Goal: Contribute content

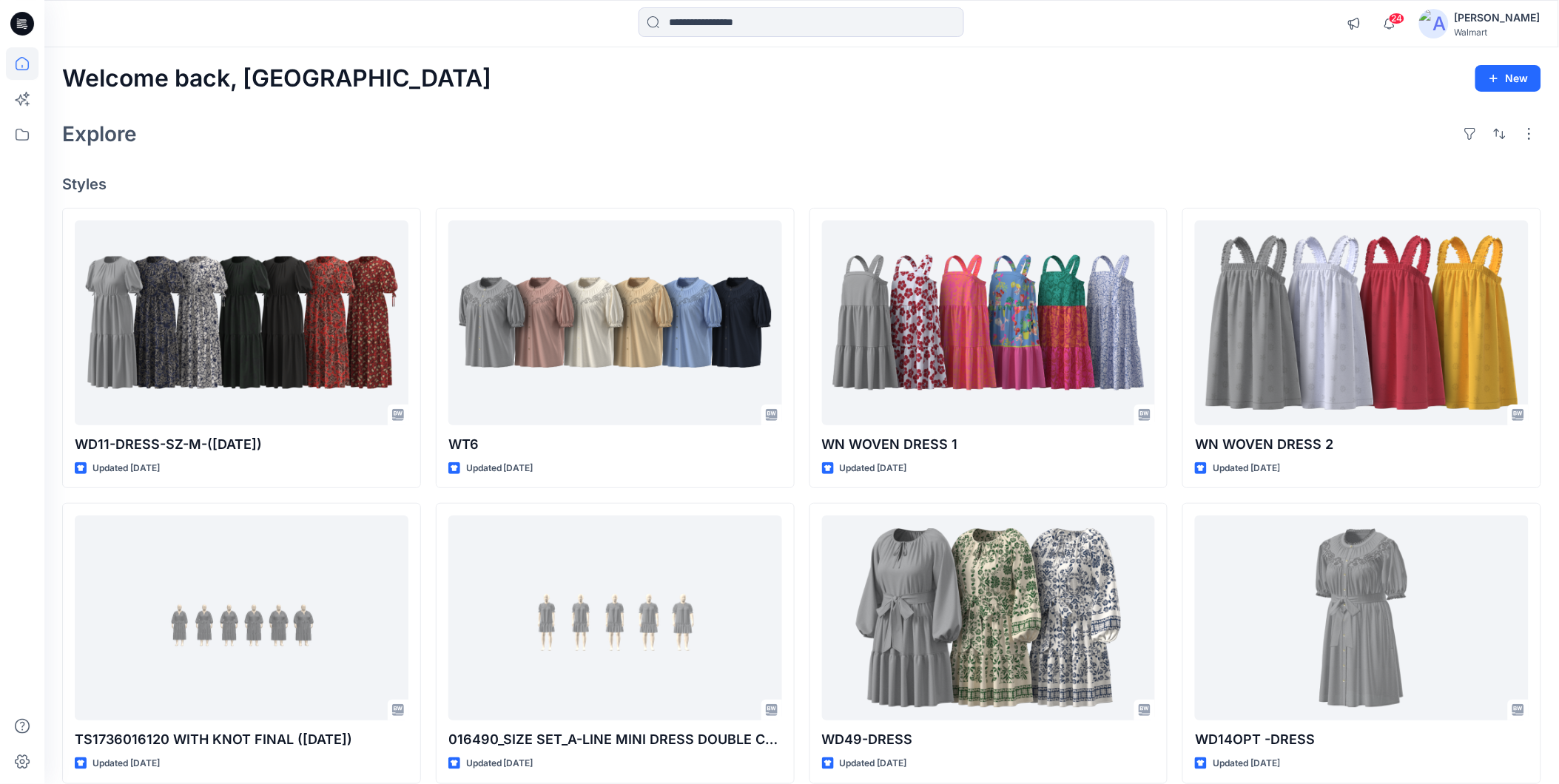
click at [701, 20] on input at bounding box center [801, 22] width 325 height 29
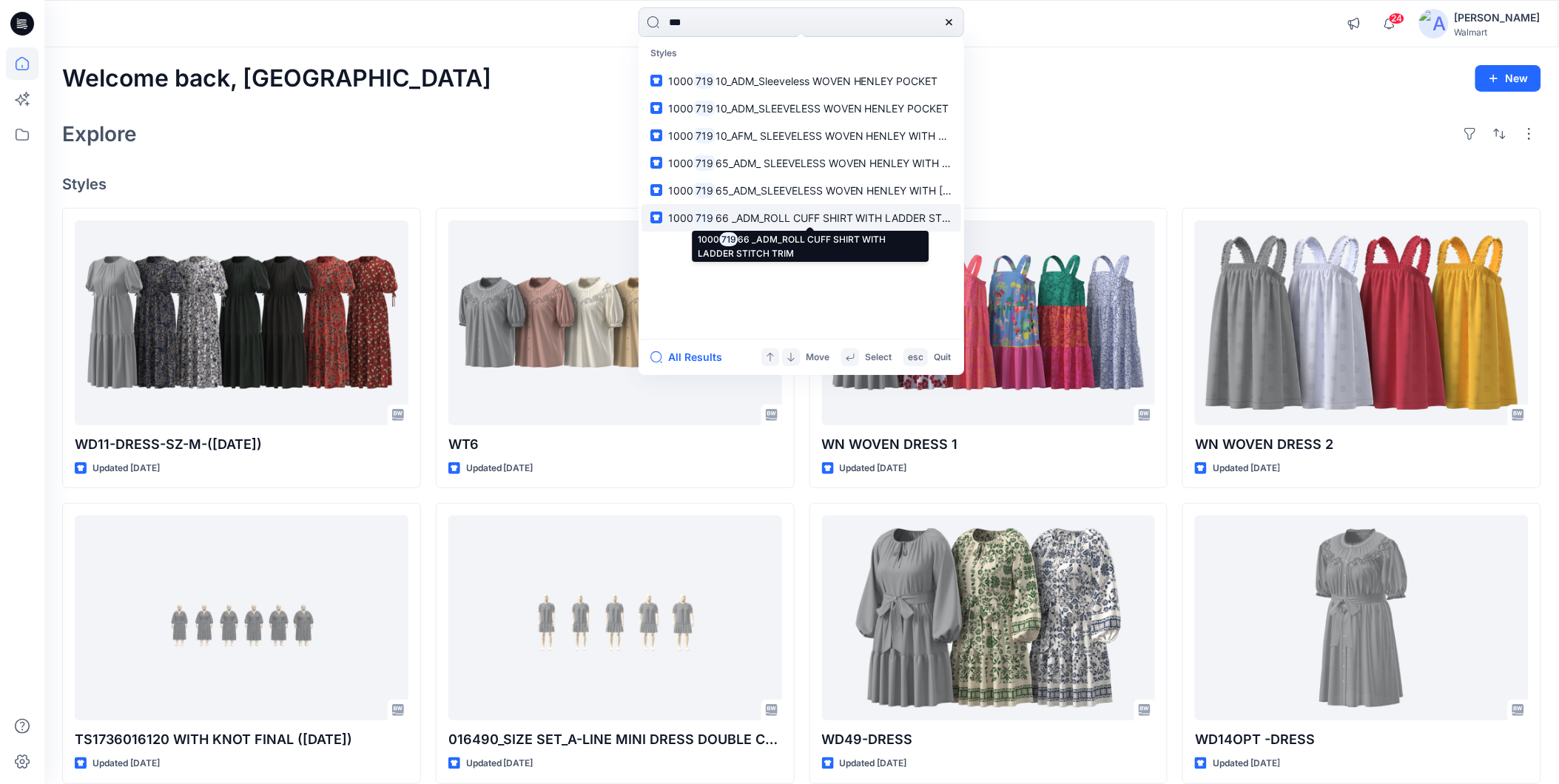
type input "***"
click at [828, 222] on span "66 _ADM_ROLL CUFF SHIRT WITH LADDER STITCH TRIM" at bounding box center [855, 217] width 280 height 12
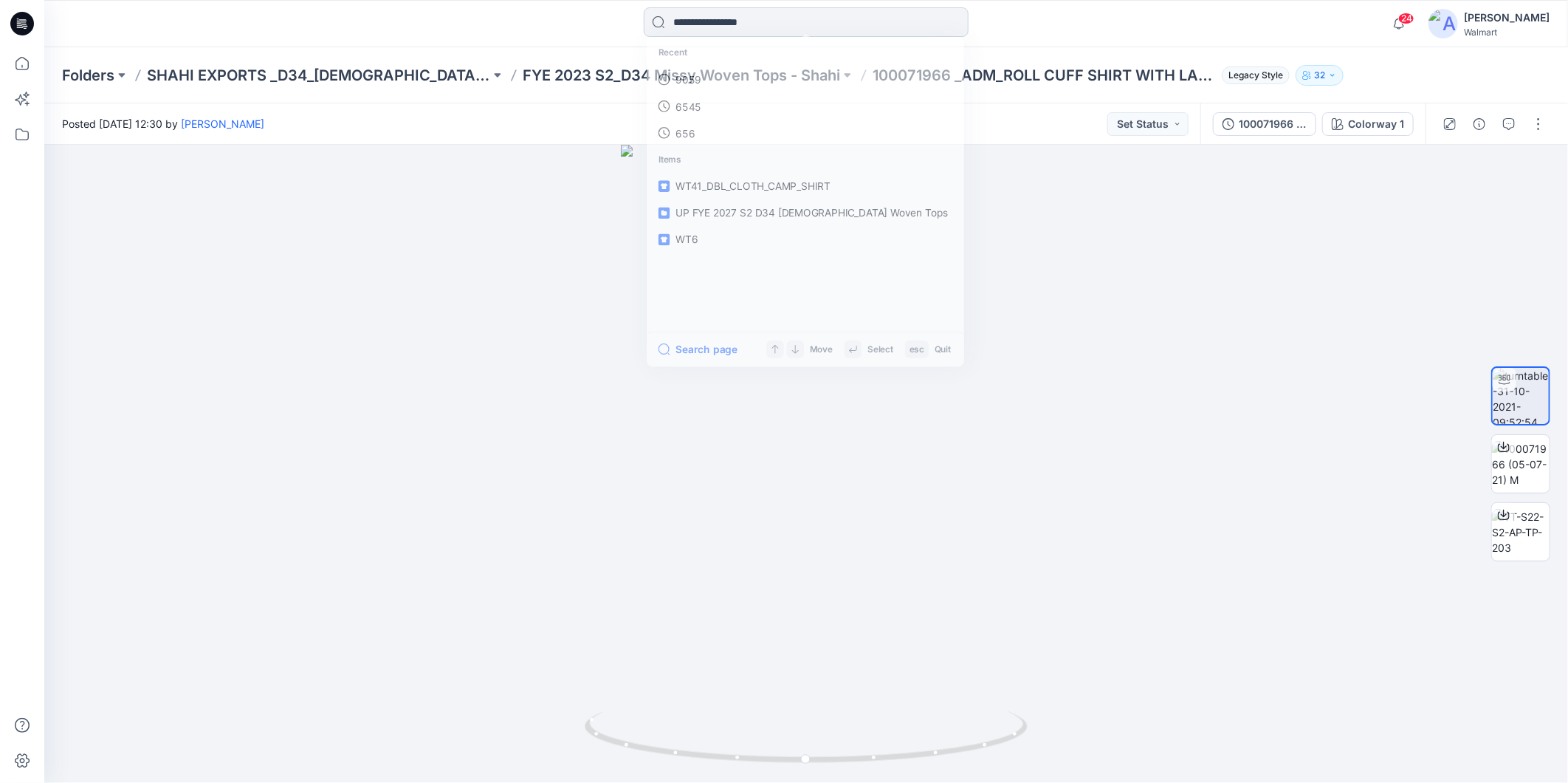
click at [745, 16] on input at bounding box center [806, 22] width 325 height 29
click at [706, 75] on link "719" at bounding box center [806, 81] width 319 height 28
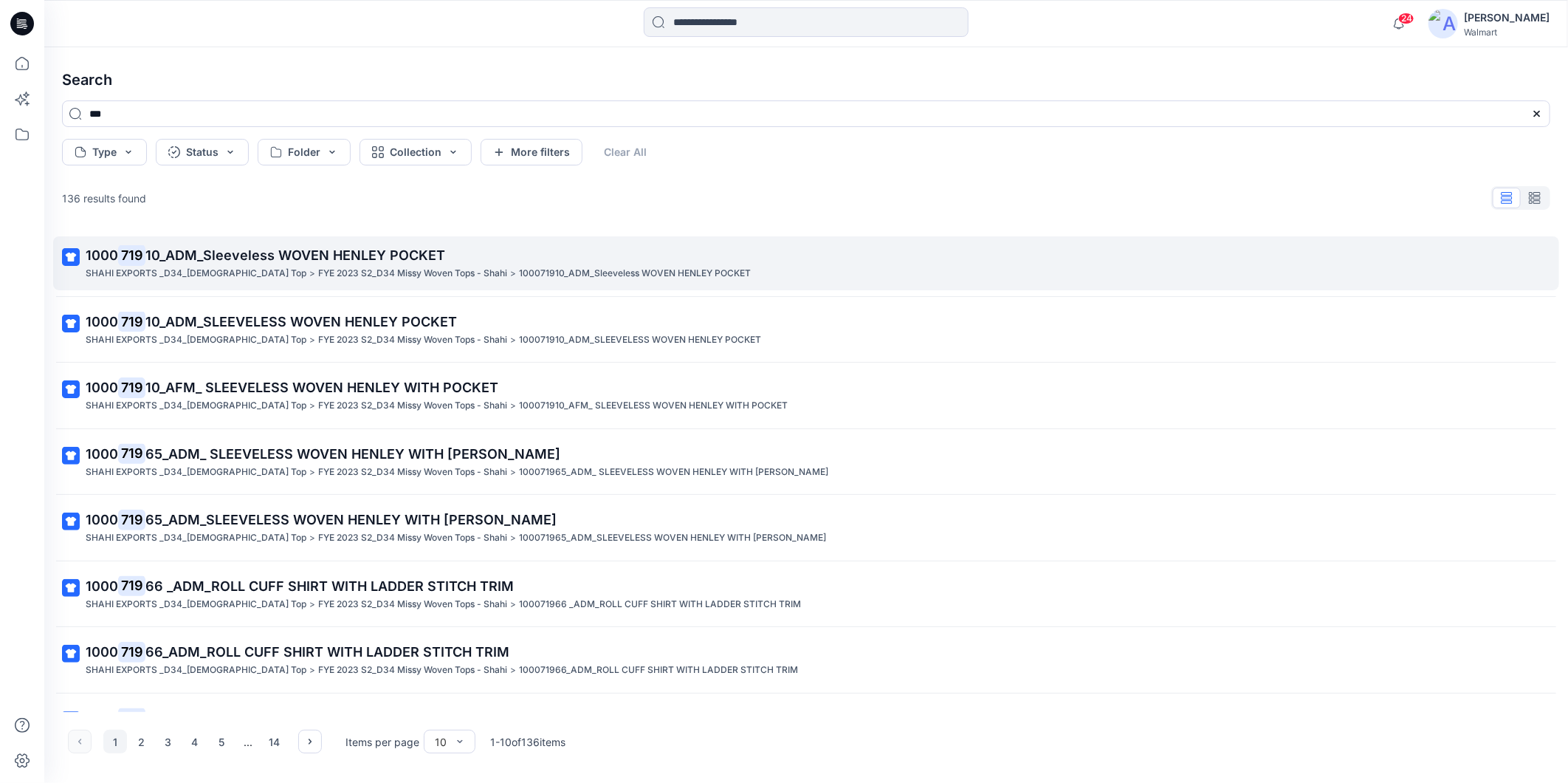
click at [403, 249] on span "10_ADM_Sleeveless WOVEN HENLEY POCKET" at bounding box center [295, 255] width 300 height 15
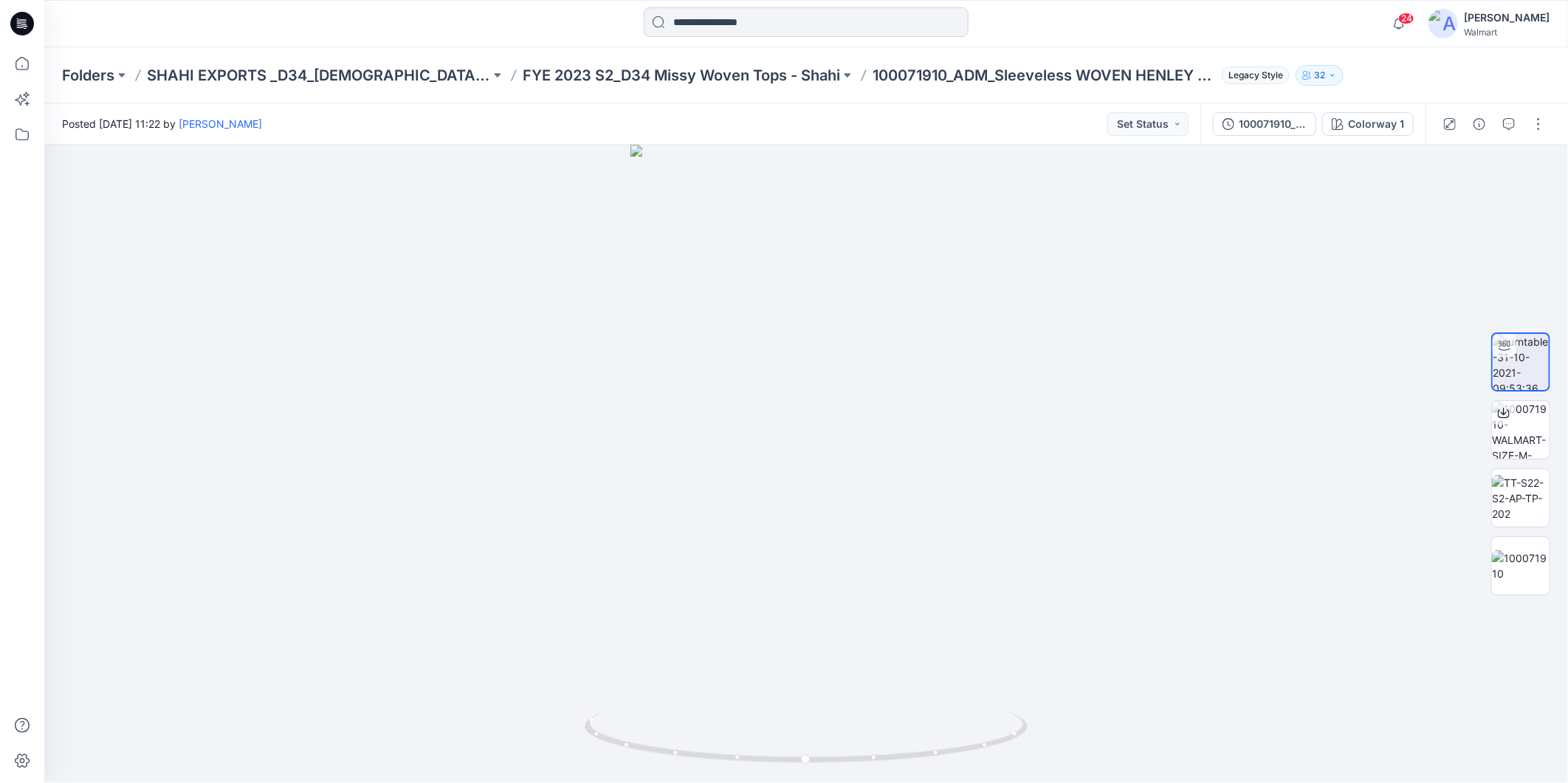
click at [685, 20] on input at bounding box center [806, 22] width 325 height 29
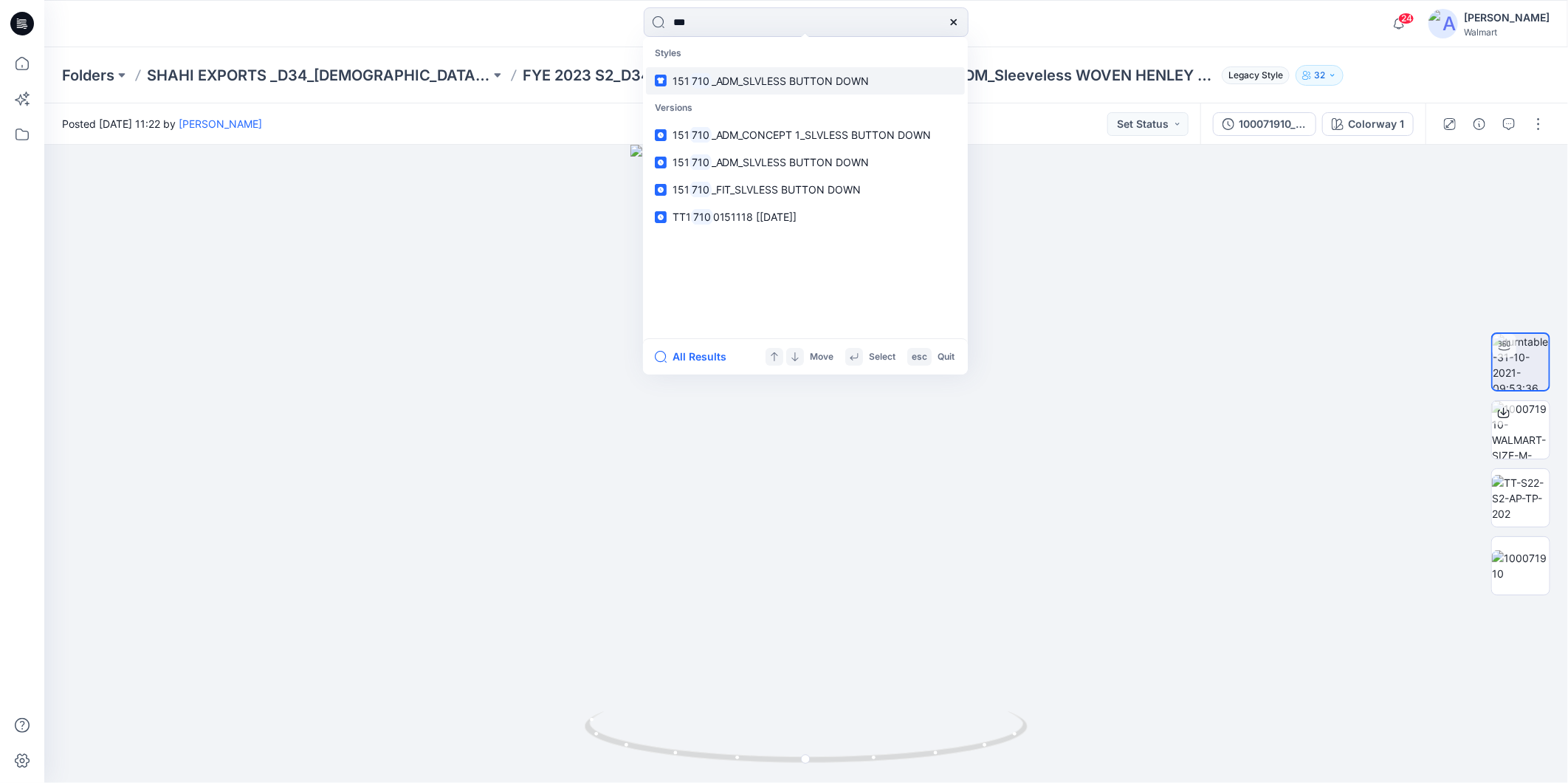
type input "***"
click at [801, 84] on span "_ADM_SLVLESS BUTTON DOWN" at bounding box center [791, 80] width 158 height 12
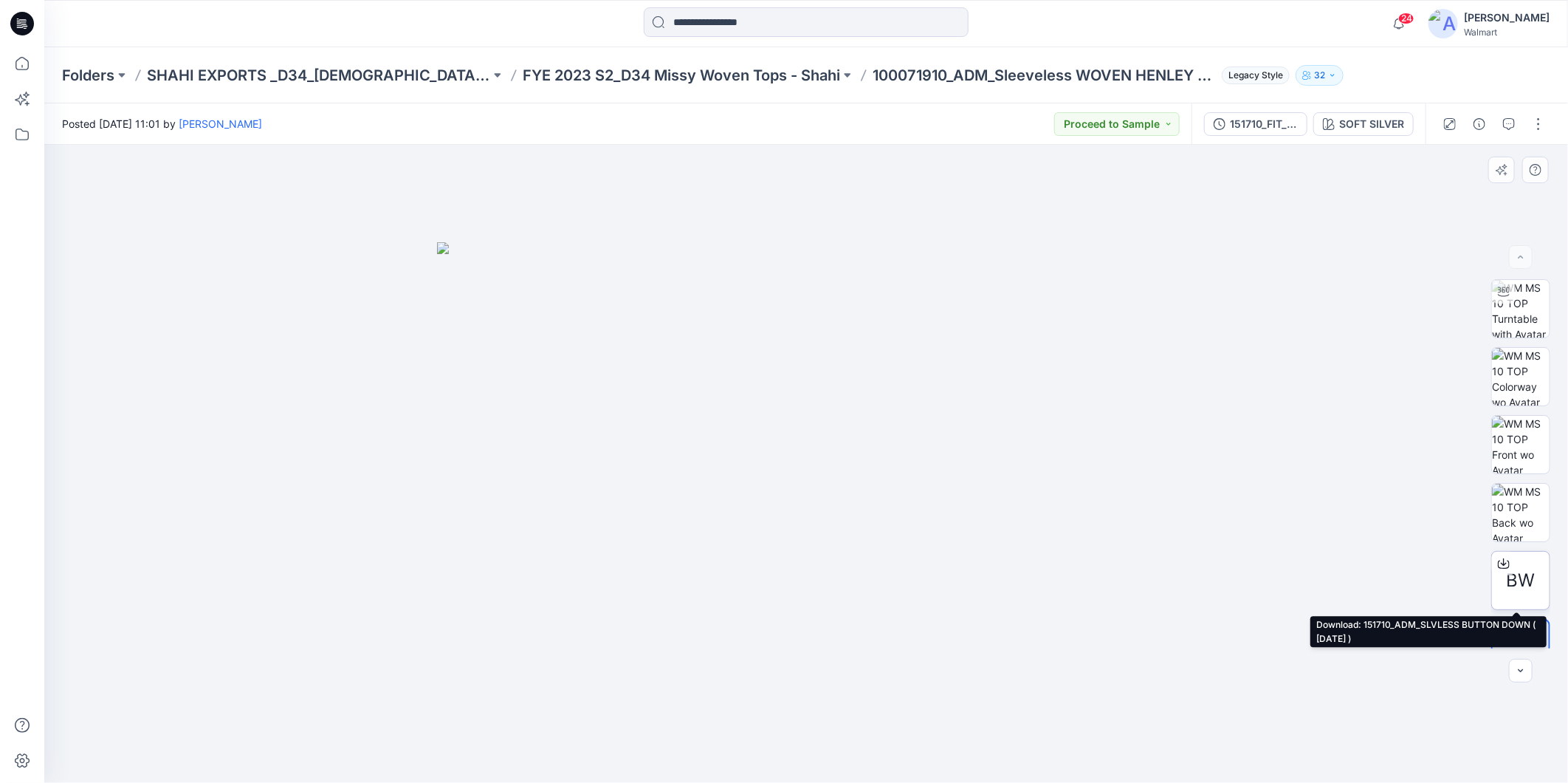
click at [1511, 571] on div at bounding box center [1504, 563] width 24 height 24
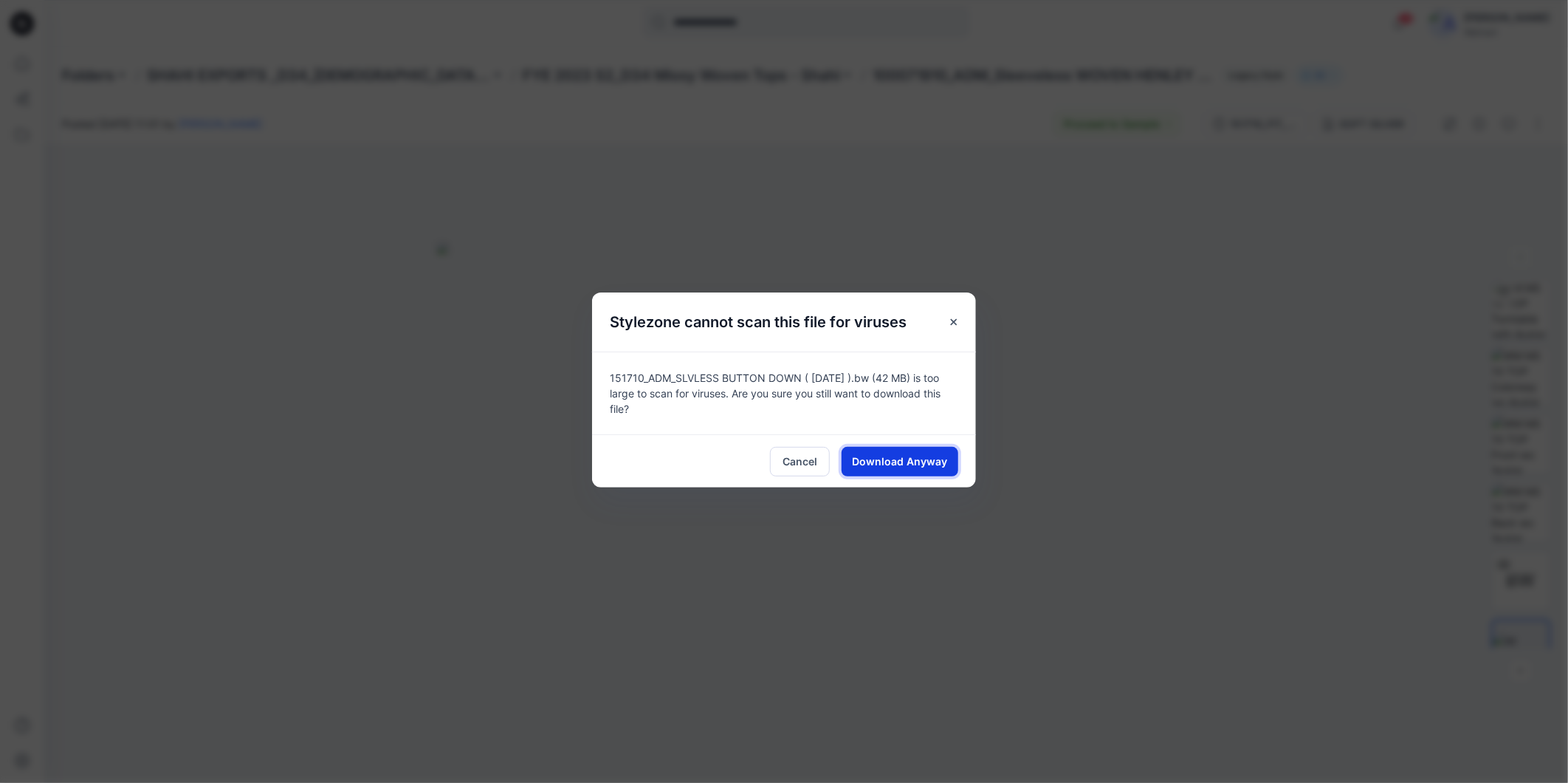
click at [890, 464] on span "Download Anyway" at bounding box center [900, 461] width 95 height 15
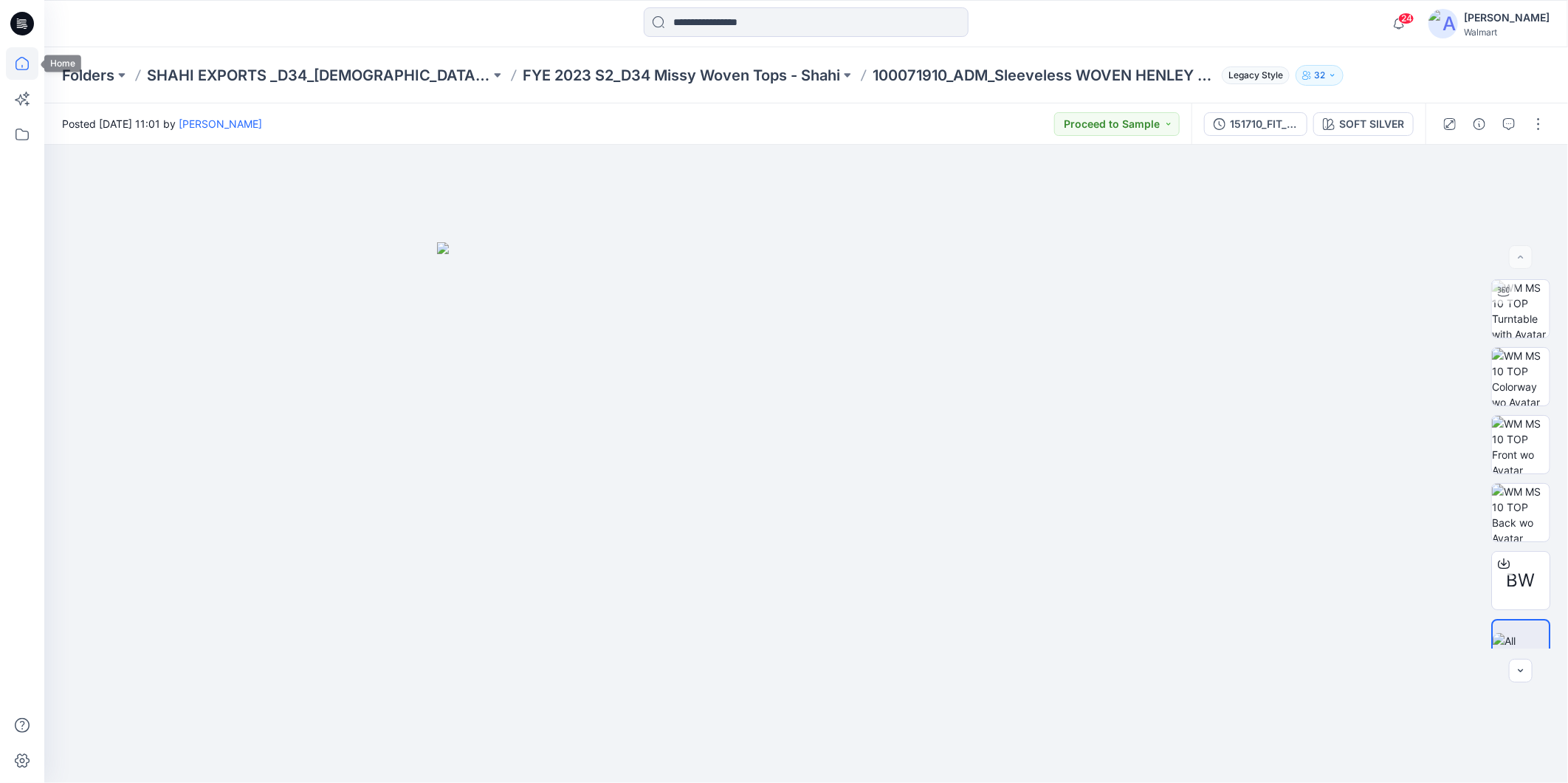
click at [28, 63] on icon at bounding box center [22, 63] width 32 height 32
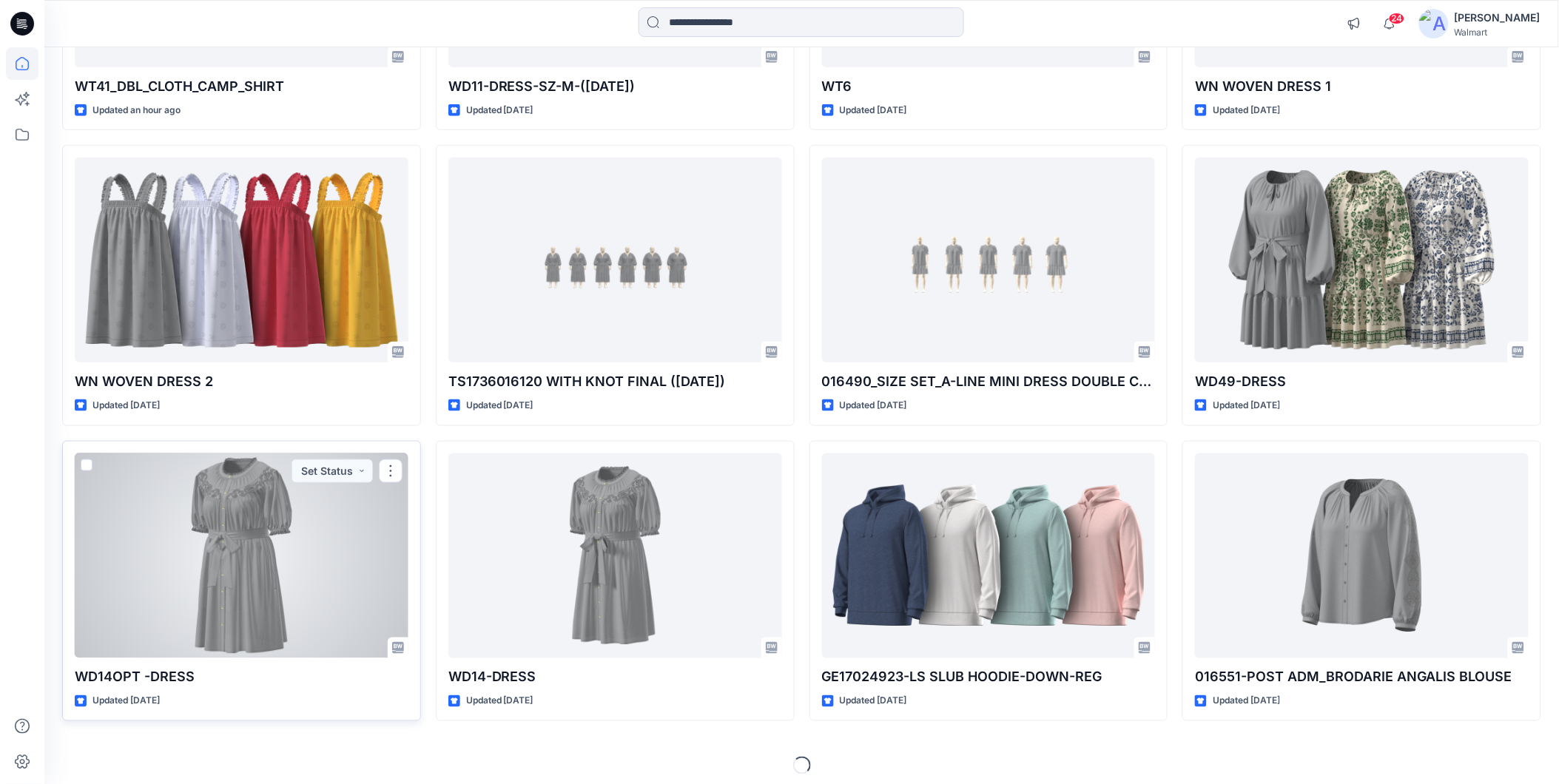
scroll to position [366, 0]
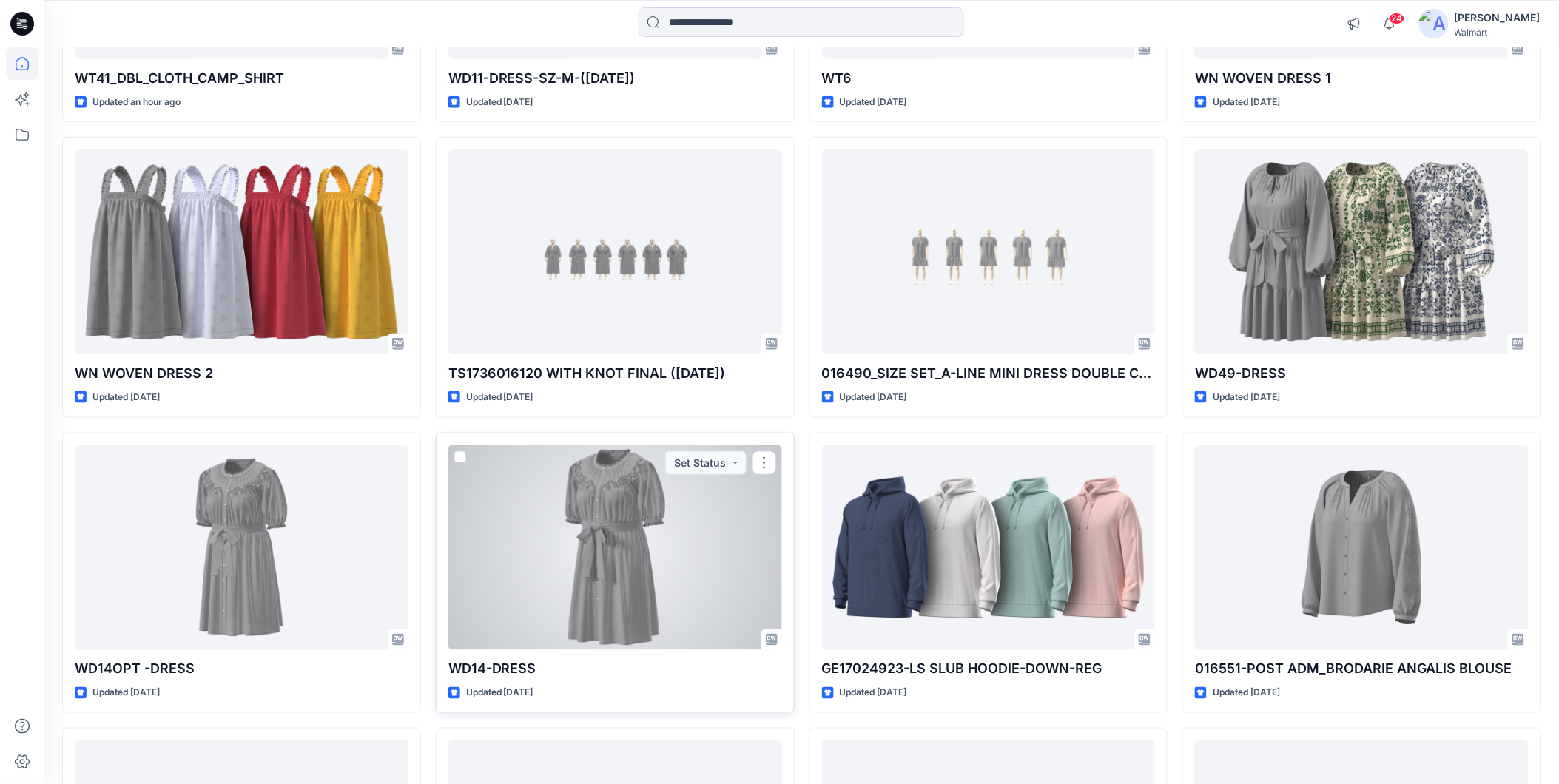
click at [545, 586] on div at bounding box center [615, 547] width 334 height 205
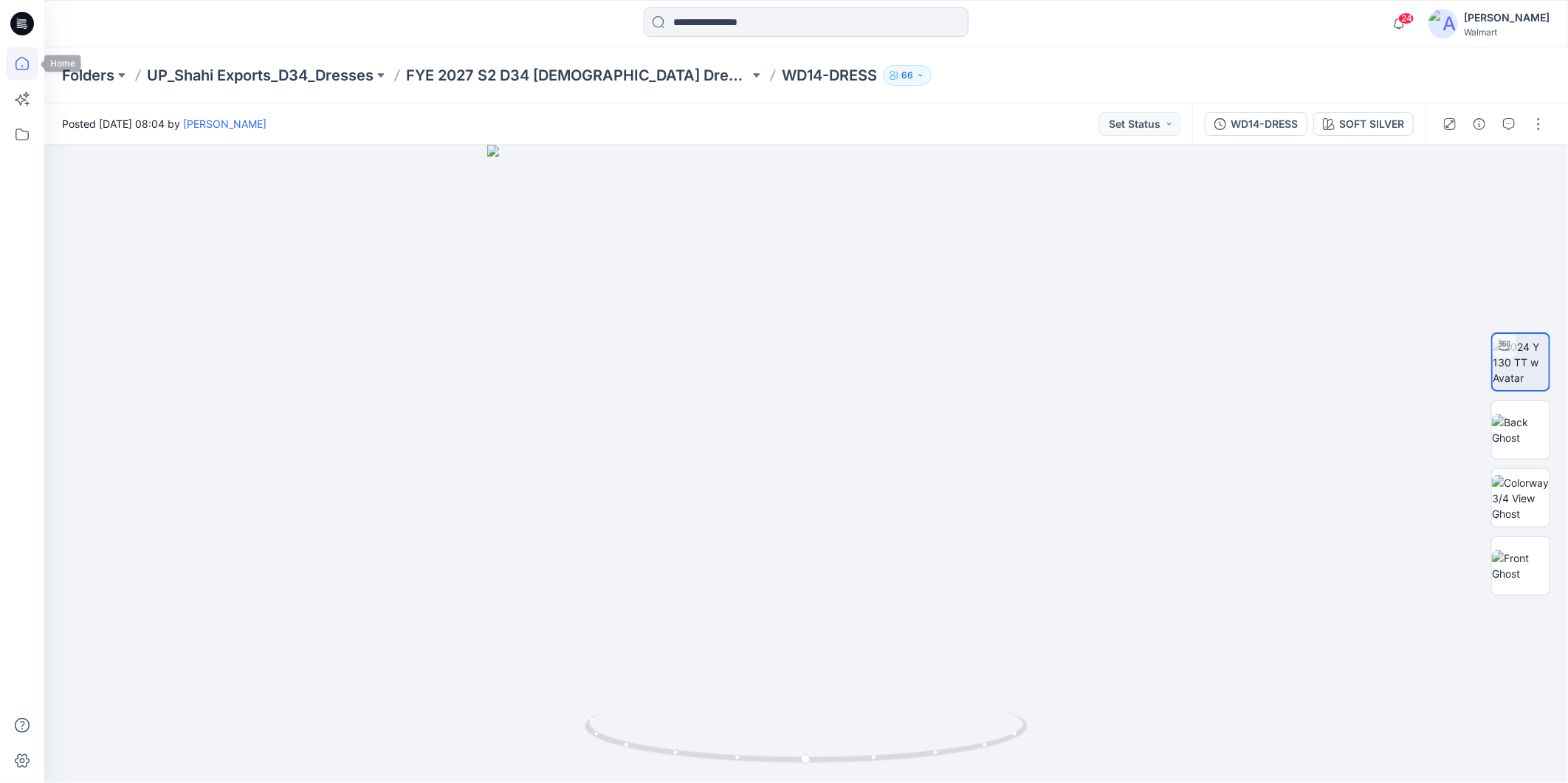
click at [29, 70] on icon at bounding box center [22, 63] width 32 height 32
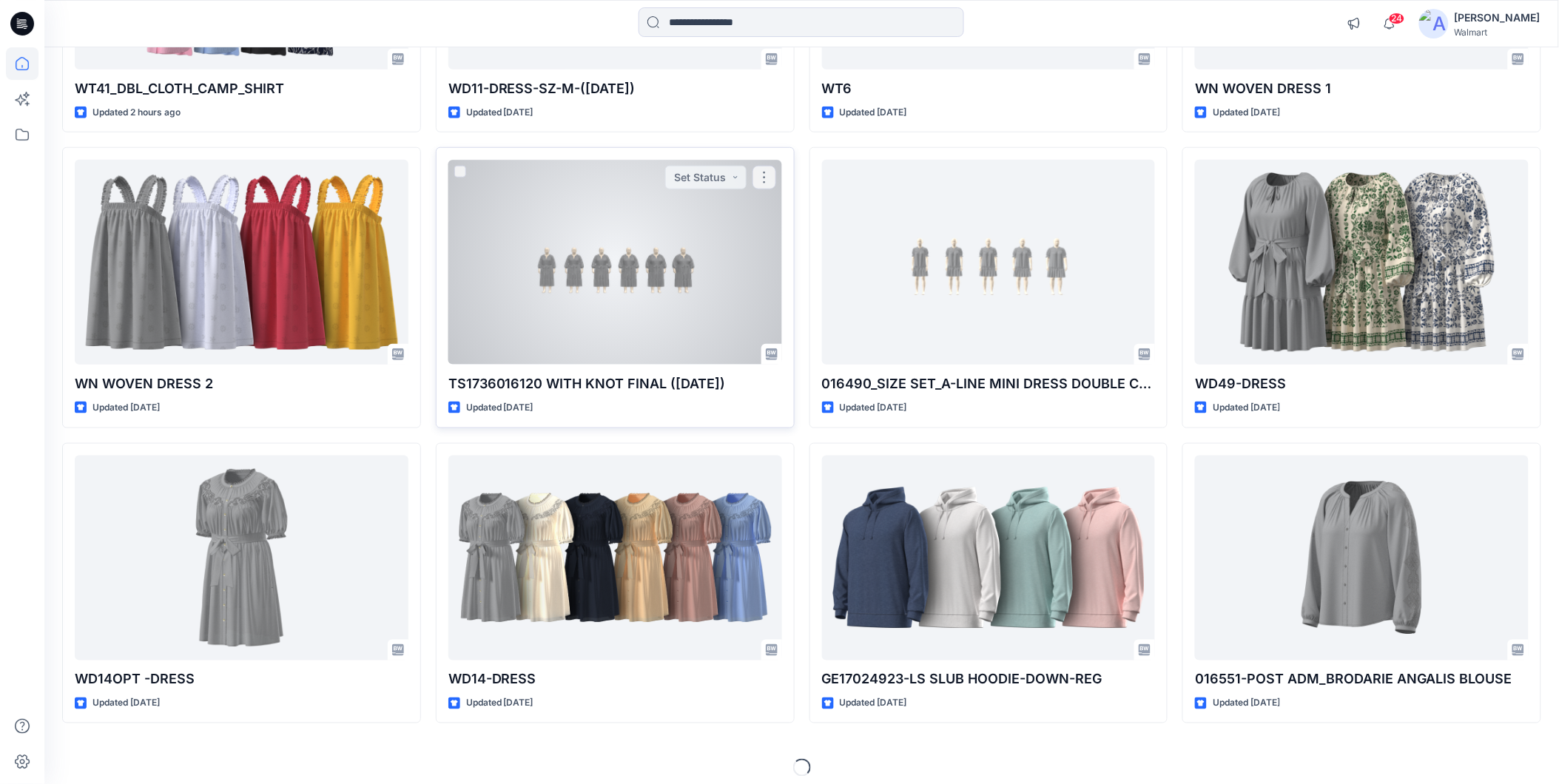
scroll to position [366, 0]
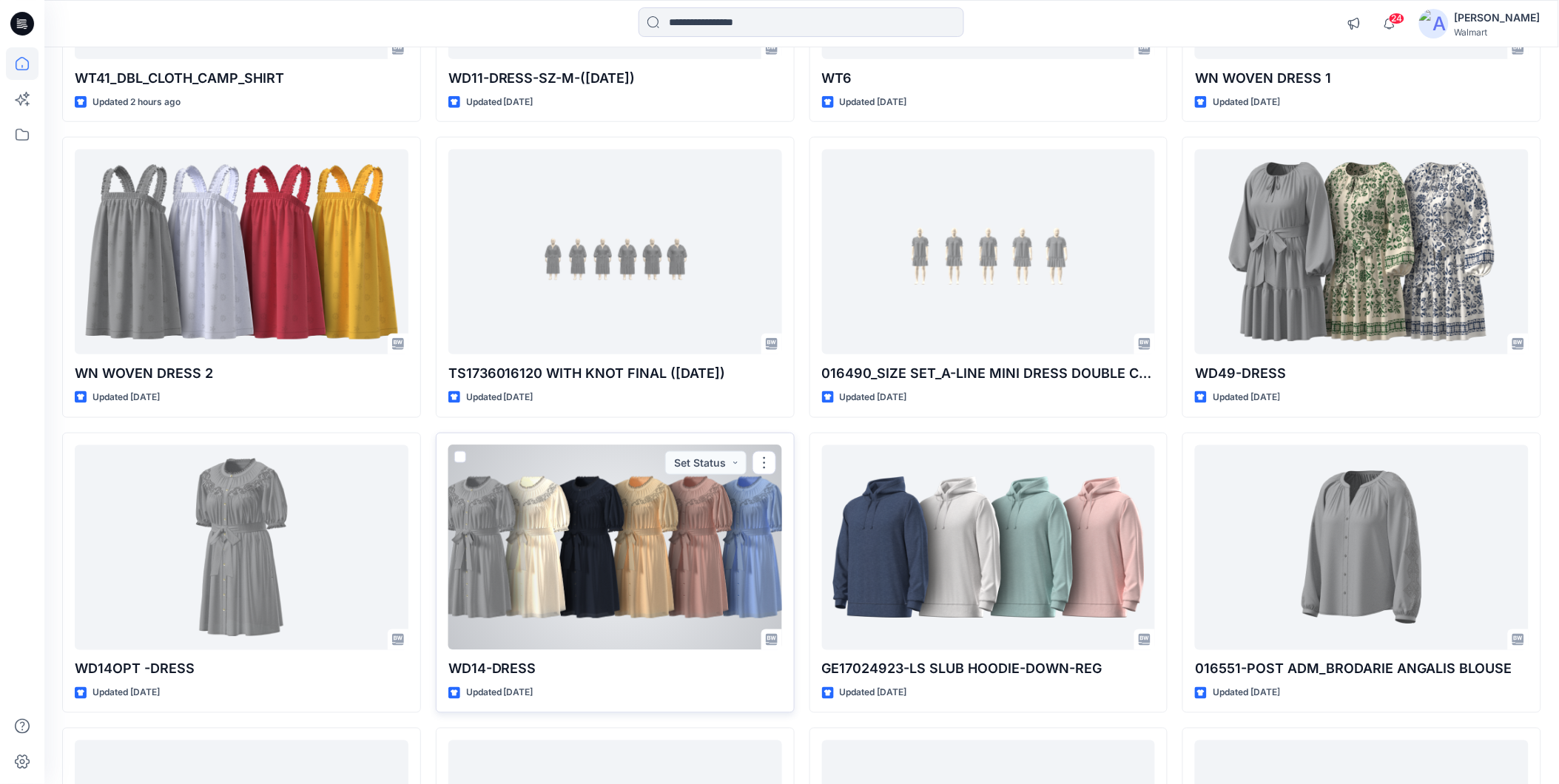
click at [533, 543] on div at bounding box center [615, 547] width 334 height 205
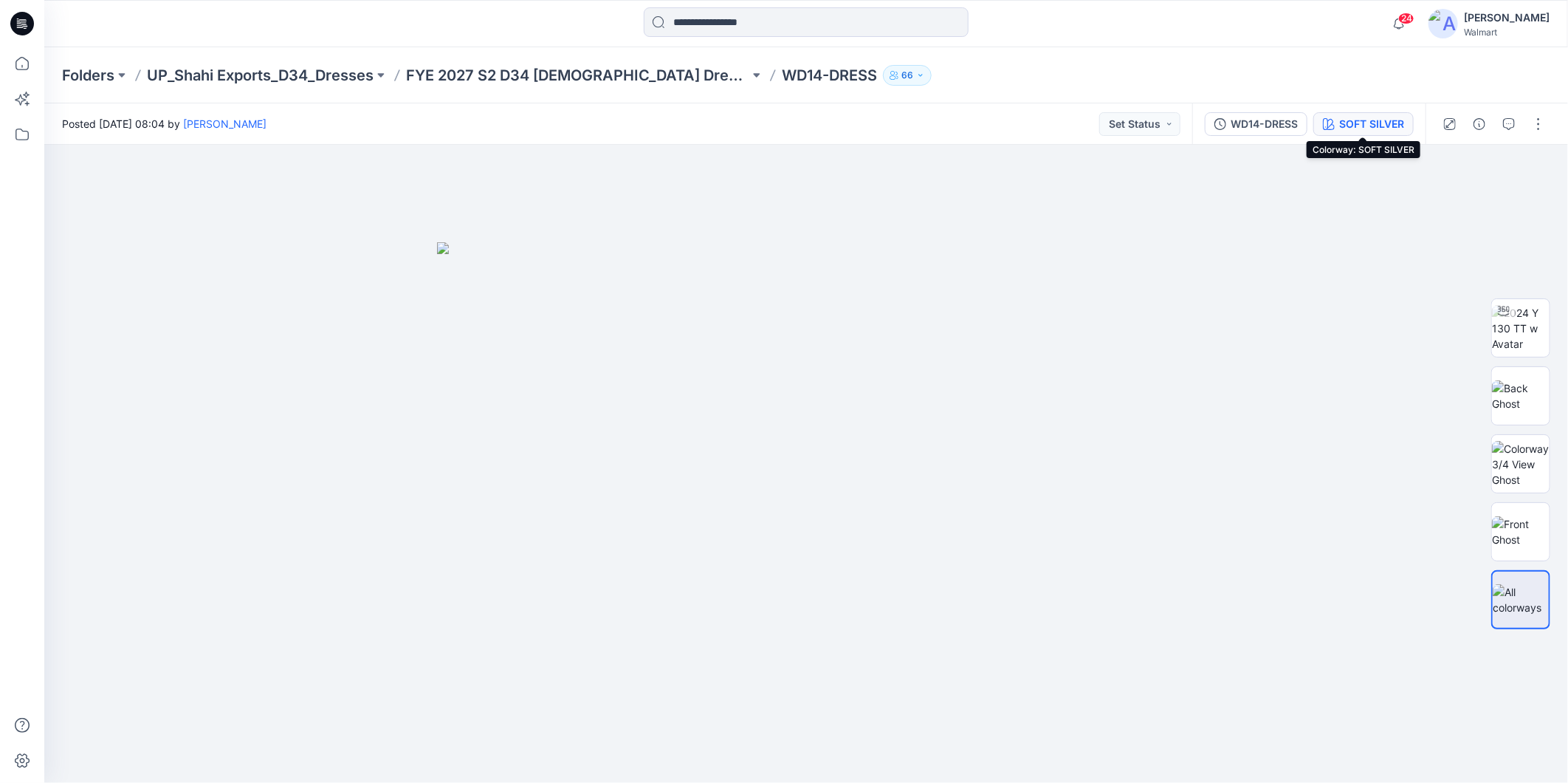
click at [1354, 118] on div "SOFT SILVER" at bounding box center [1371, 124] width 65 height 16
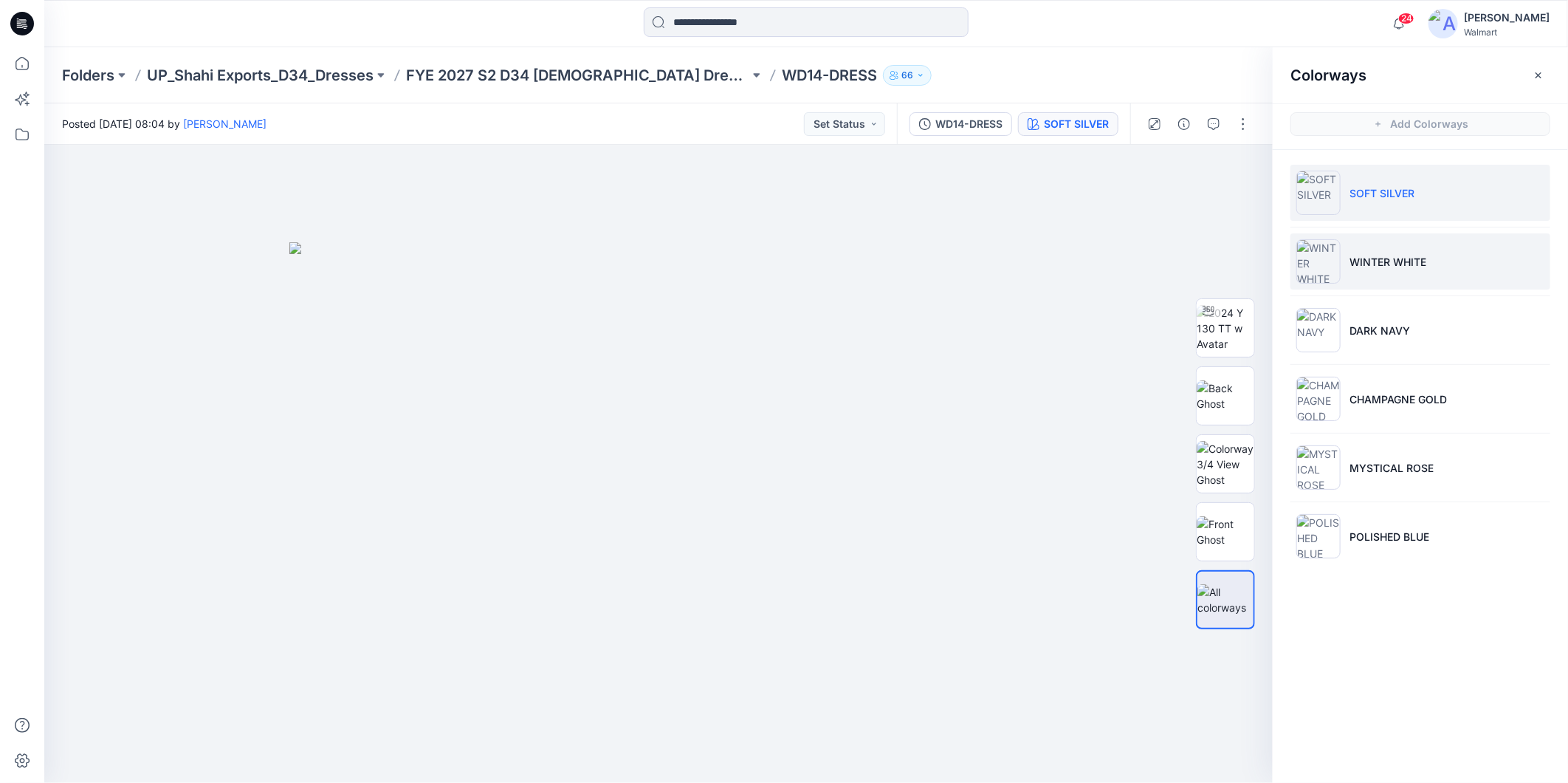
click at [1373, 270] on li "WINTER WHITE" at bounding box center [1420, 261] width 260 height 56
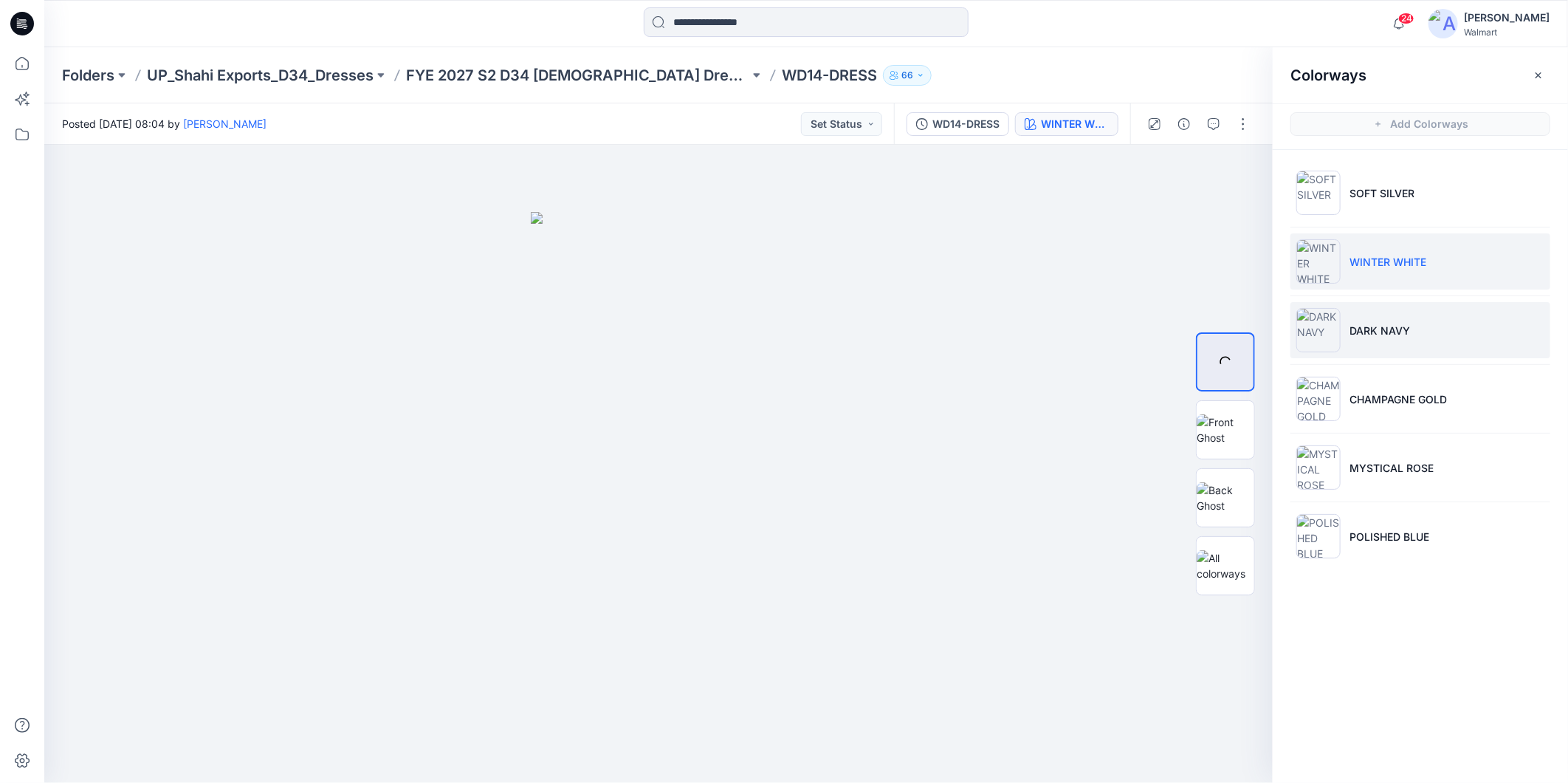
click at [1379, 330] on p "DARK NAVY" at bounding box center [1380, 330] width 61 height 15
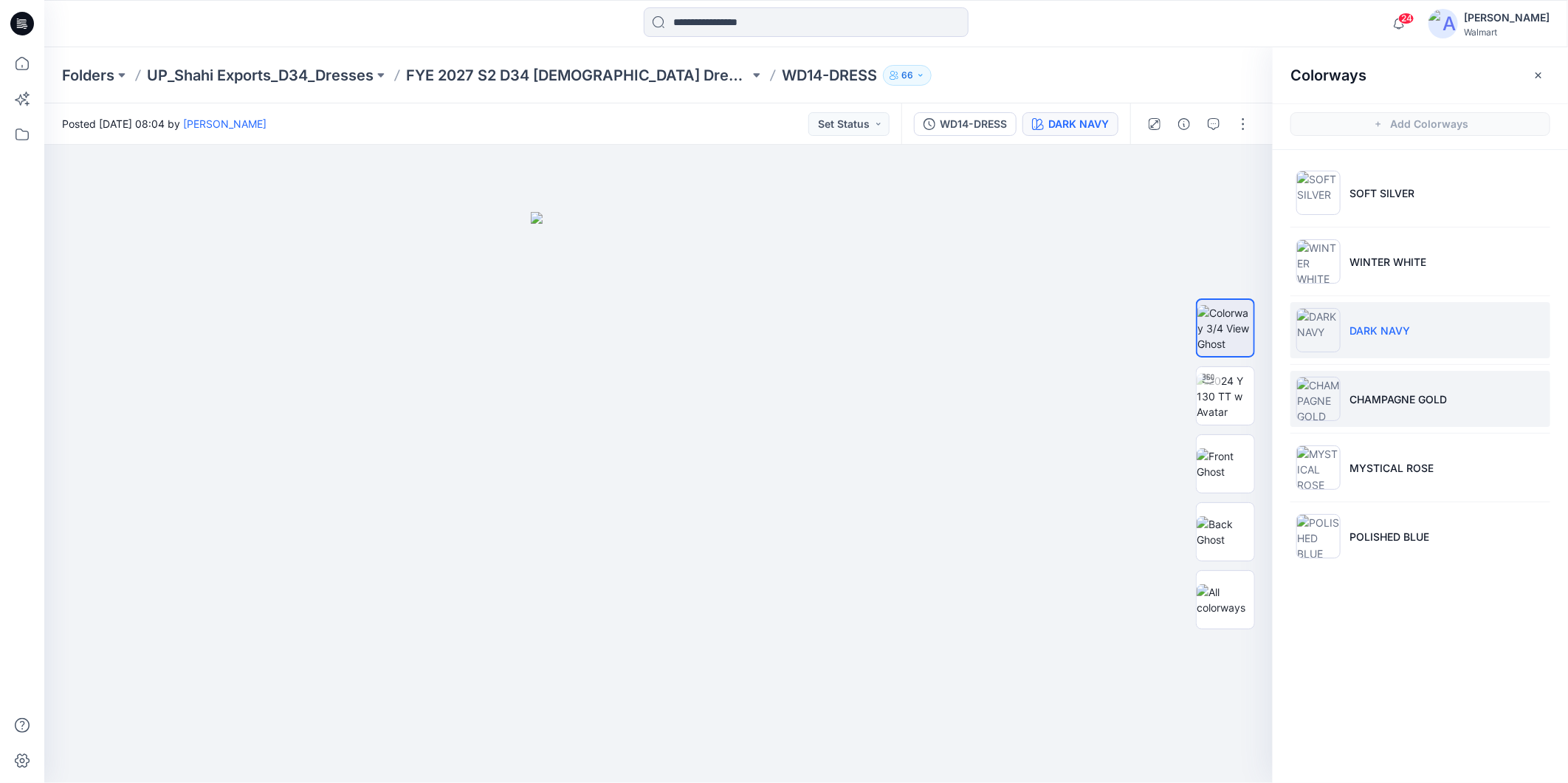
click at [1379, 409] on li "CHAMPAGNE GOLD" at bounding box center [1420, 398] width 260 height 56
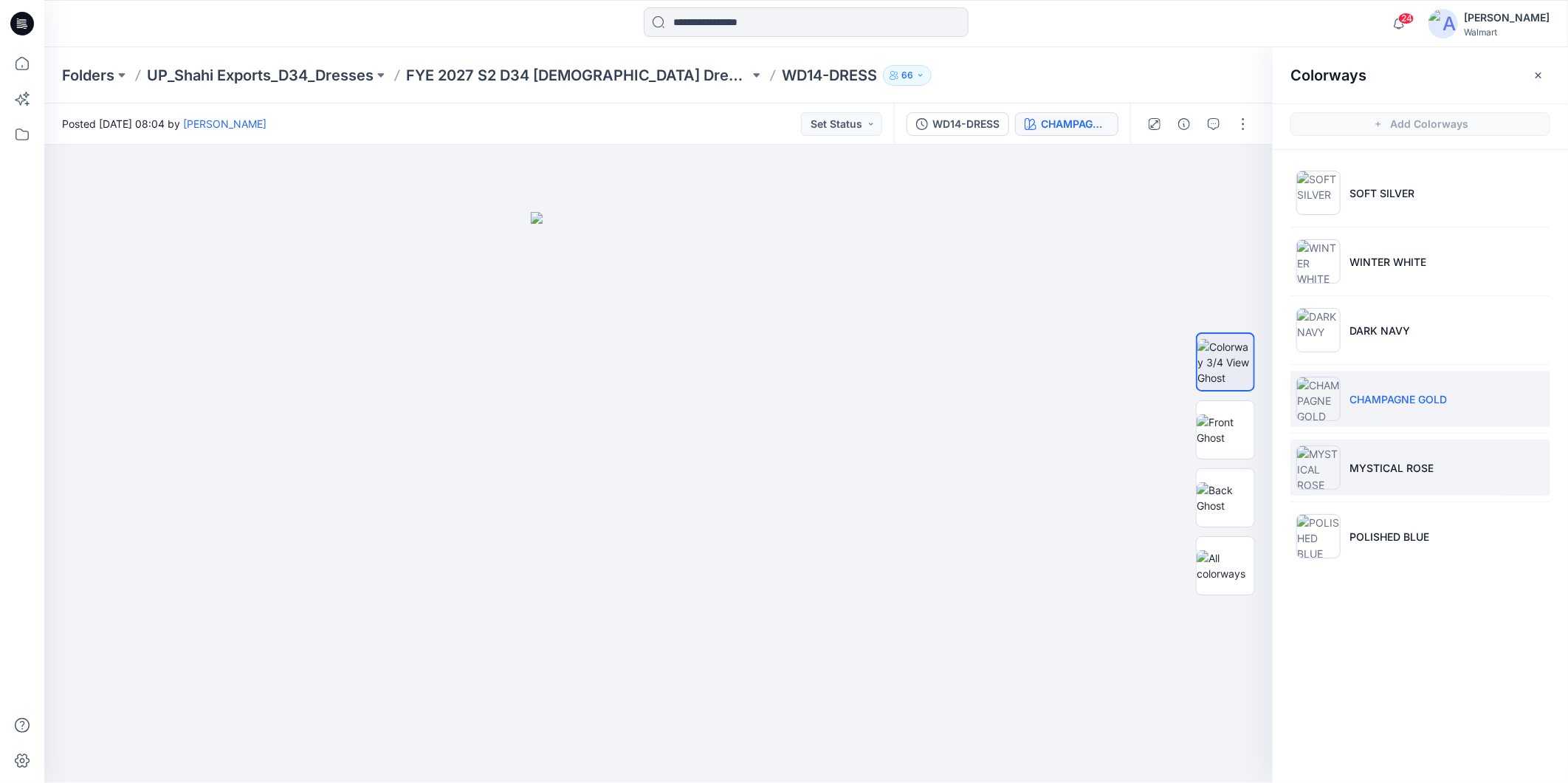
click at [1384, 465] on p "MYSTICAL ROSE" at bounding box center [1392, 467] width 84 height 15
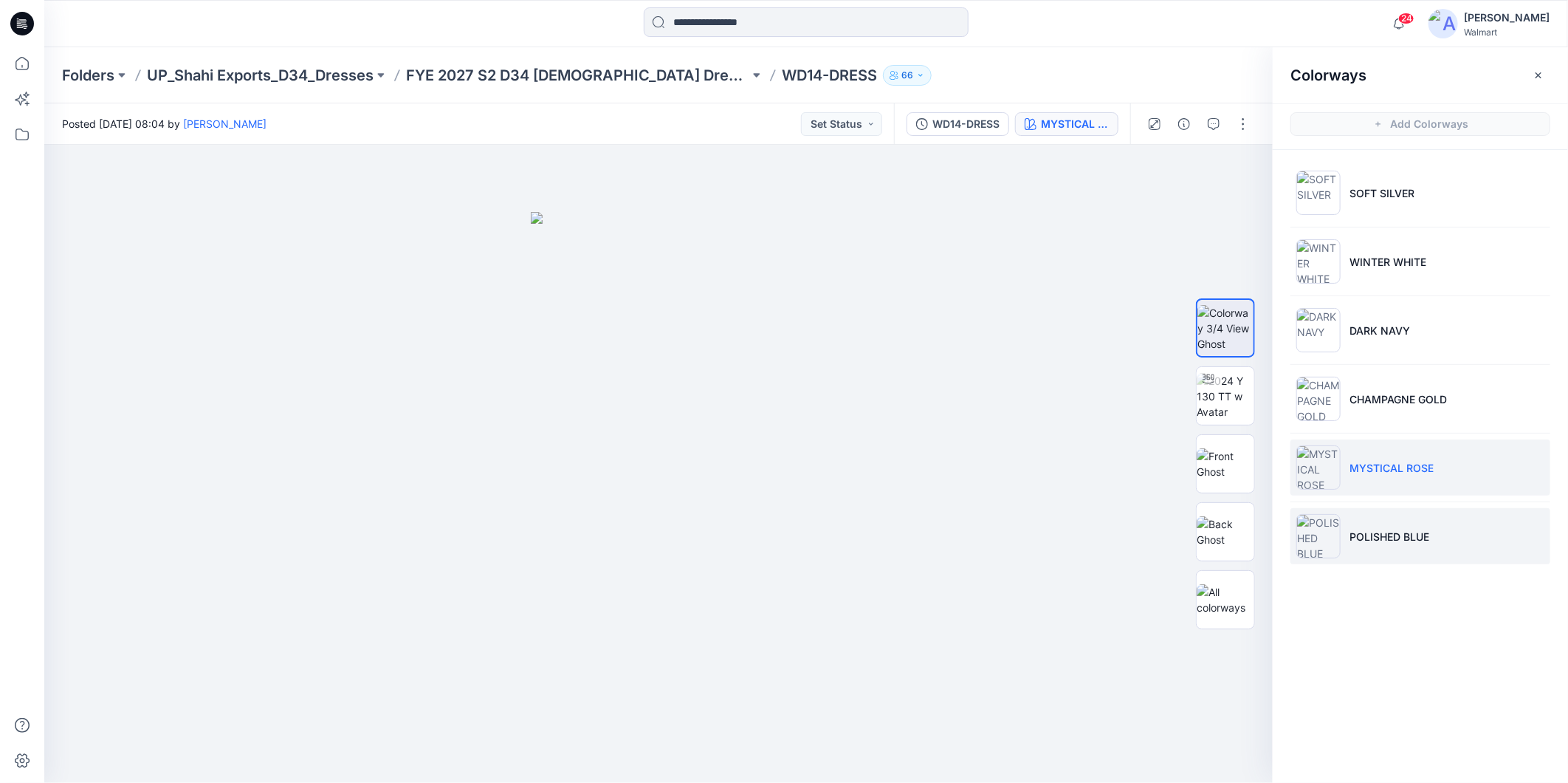
click at [1395, 537] on p "POLISHED BLUE" at bounding box center [1389, 536] width 80 height 15
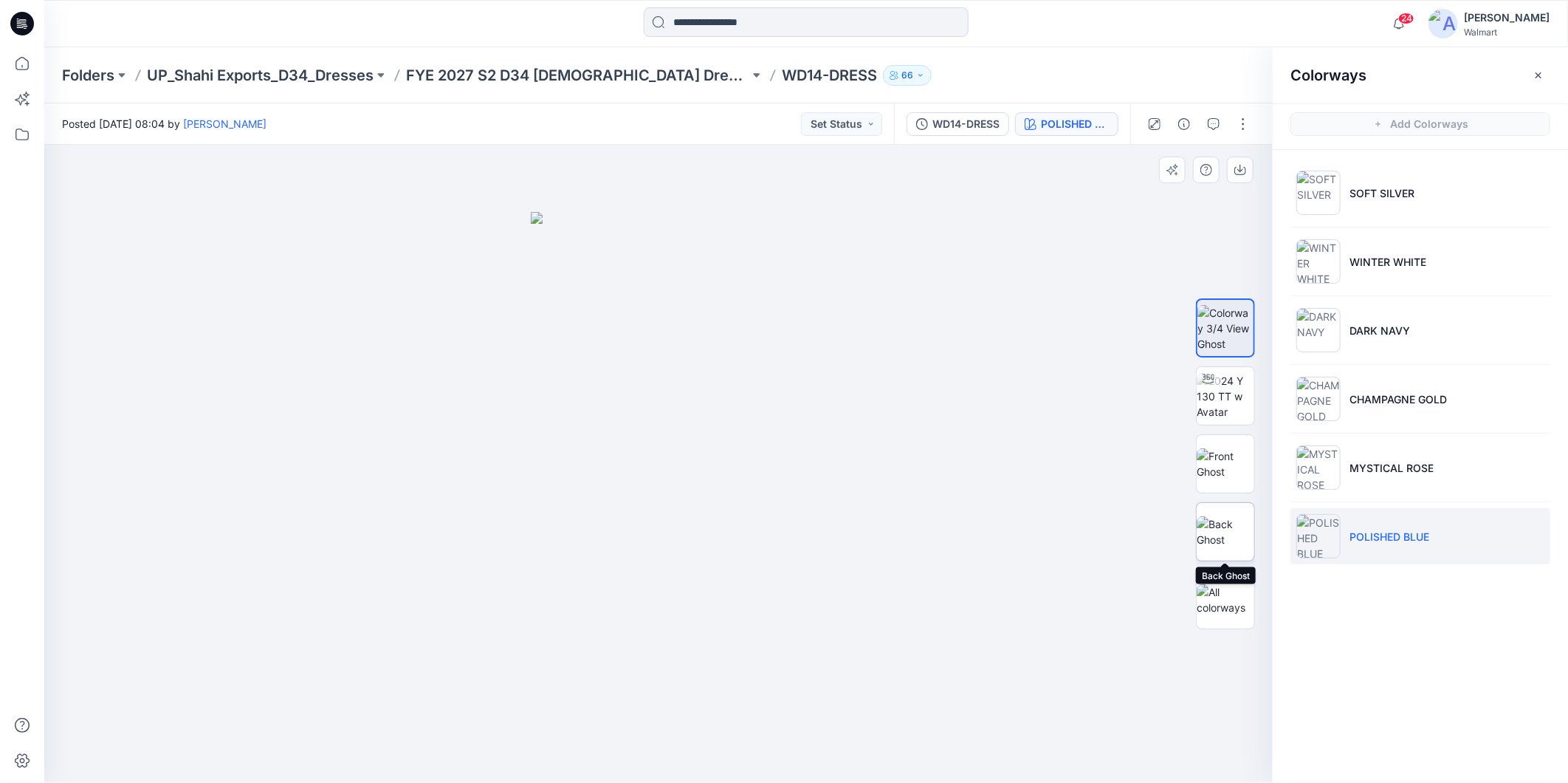
click at [1233, 521] on img at bounding box center [1225, 532] width 58 height 31
click at [17, 67] on icon at bounding box center [22, 63] width 32 height 32
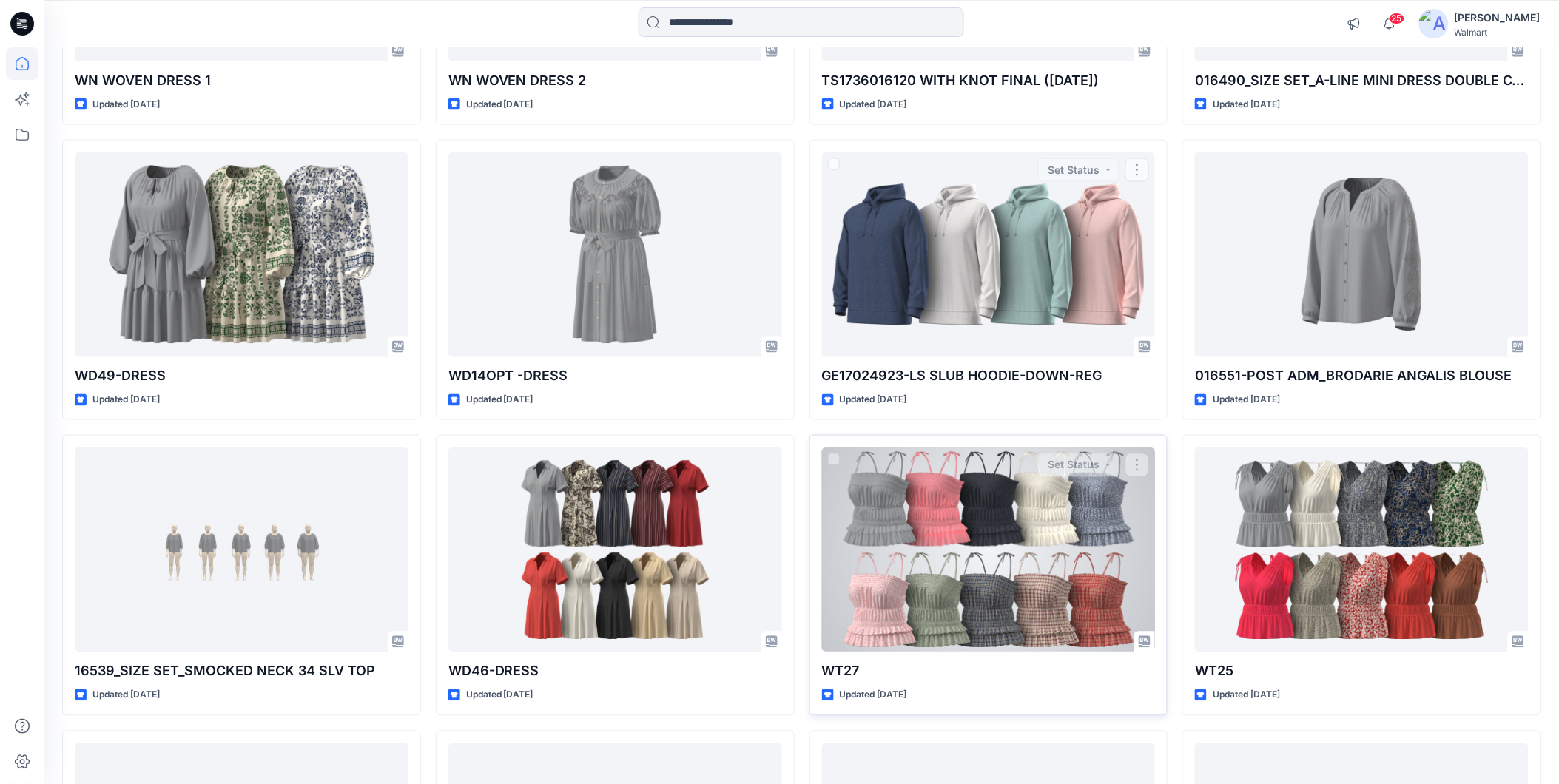
scroll to position [739, 0]
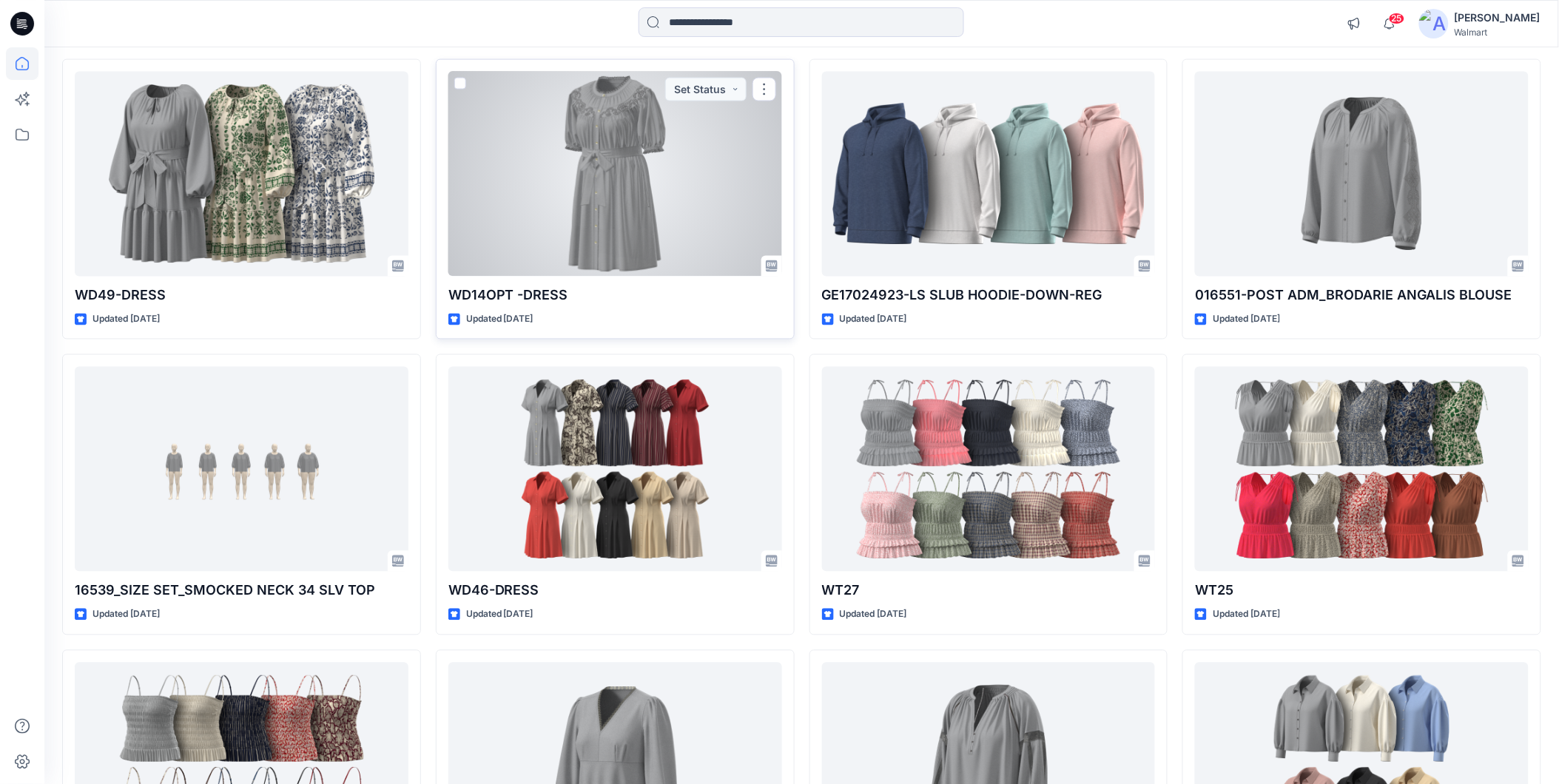
click at [549, 215] on div at bounding box center [615, 174] width 334 height 205
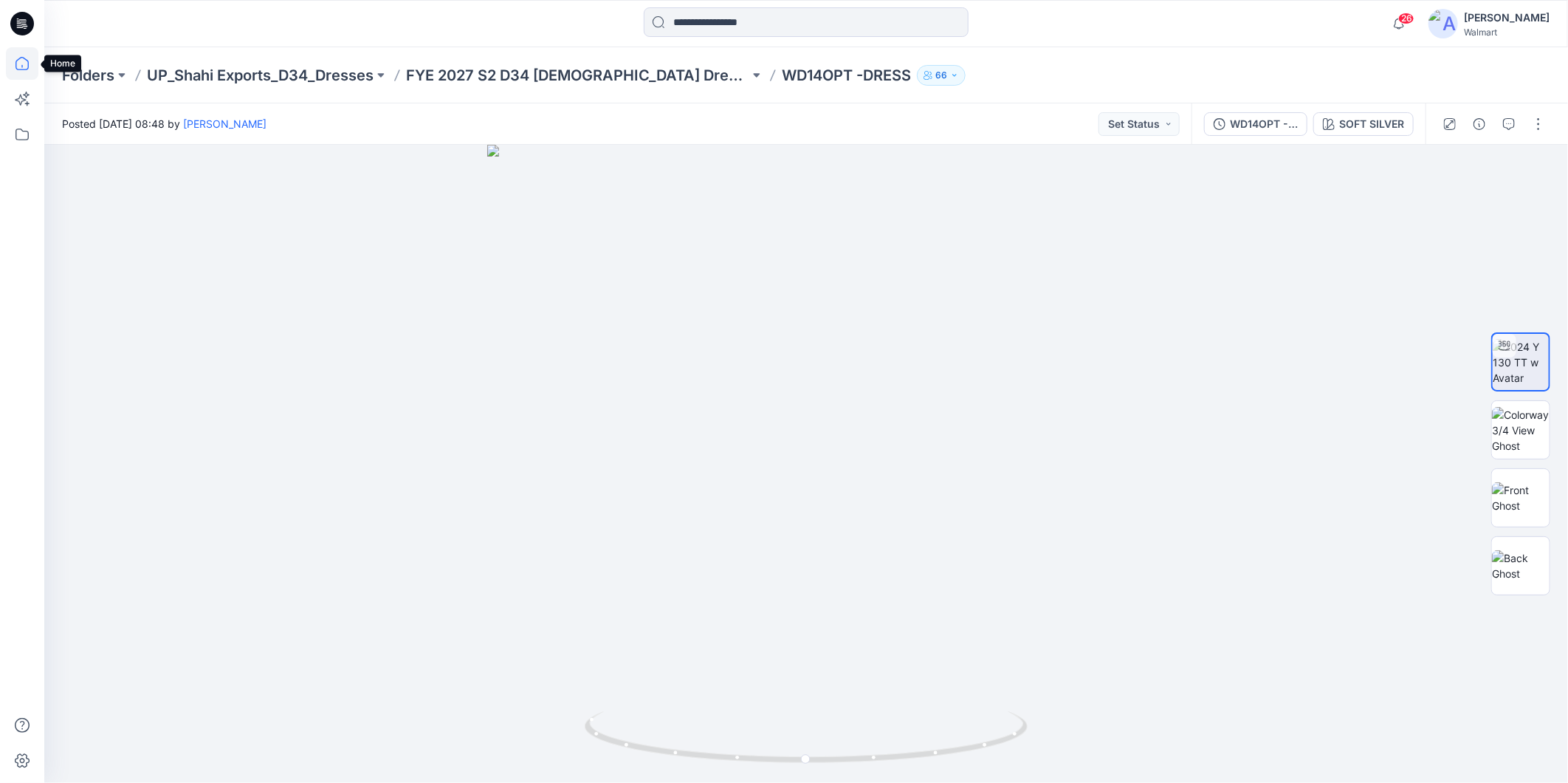
click at [26, 63] on icon at bounding box center [22, 63] width 32 height 32
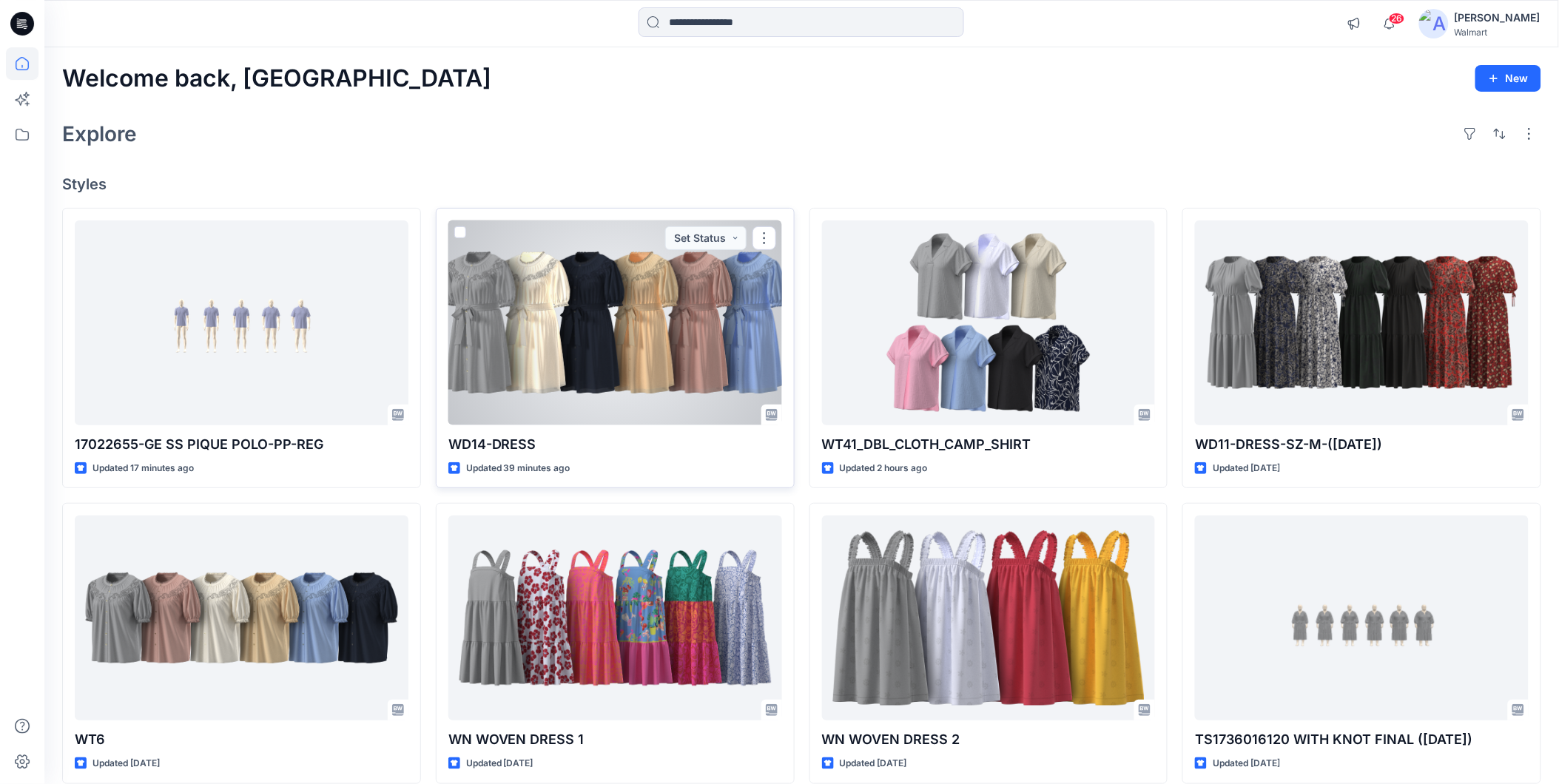
click at [574, 348] on div at bounding box center [615, 323] width 334 height 205
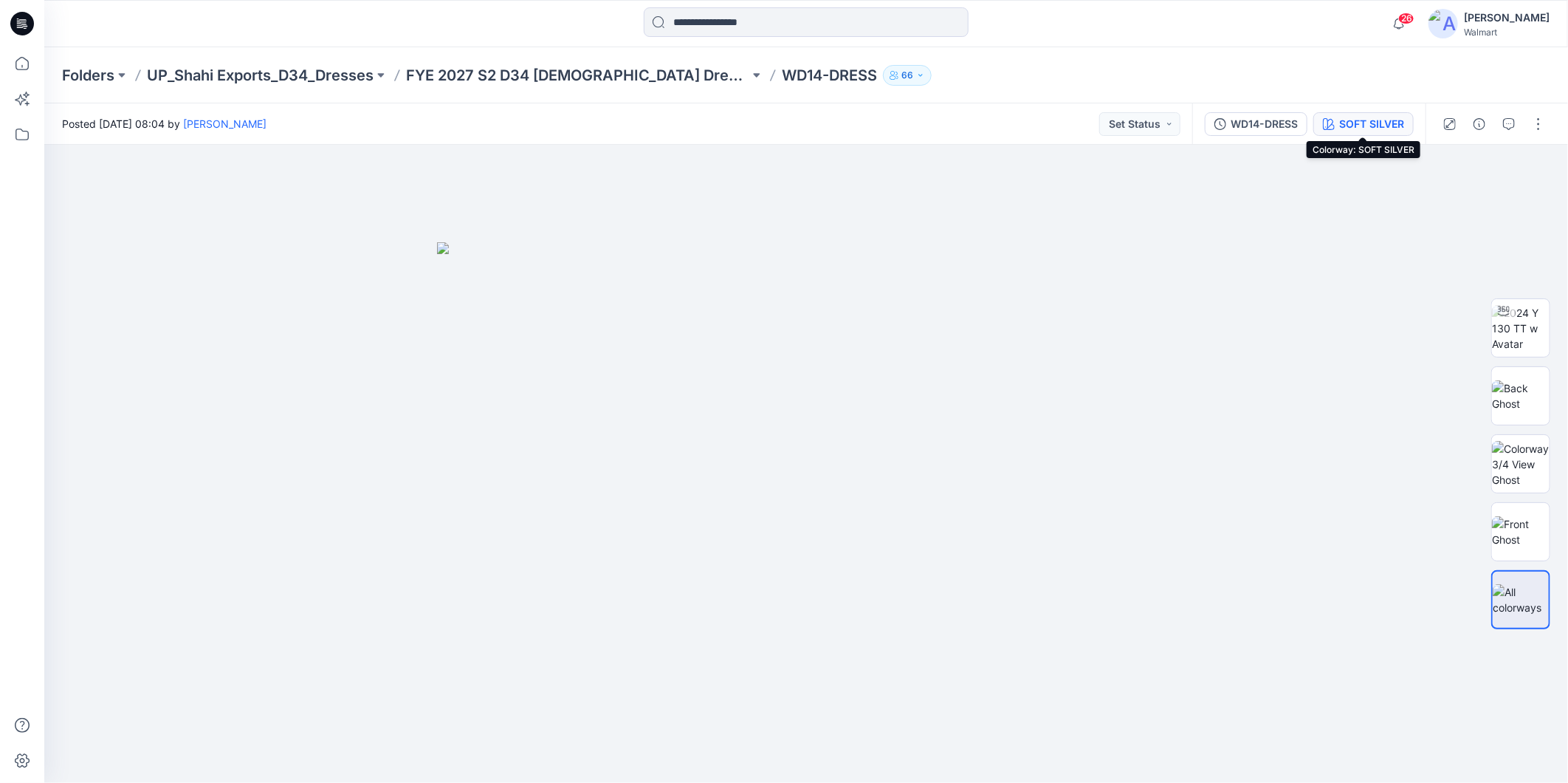
click at [1346, 130] on div "SOFT SILVER" at bounding box center [1371, 124] width 65 height 16
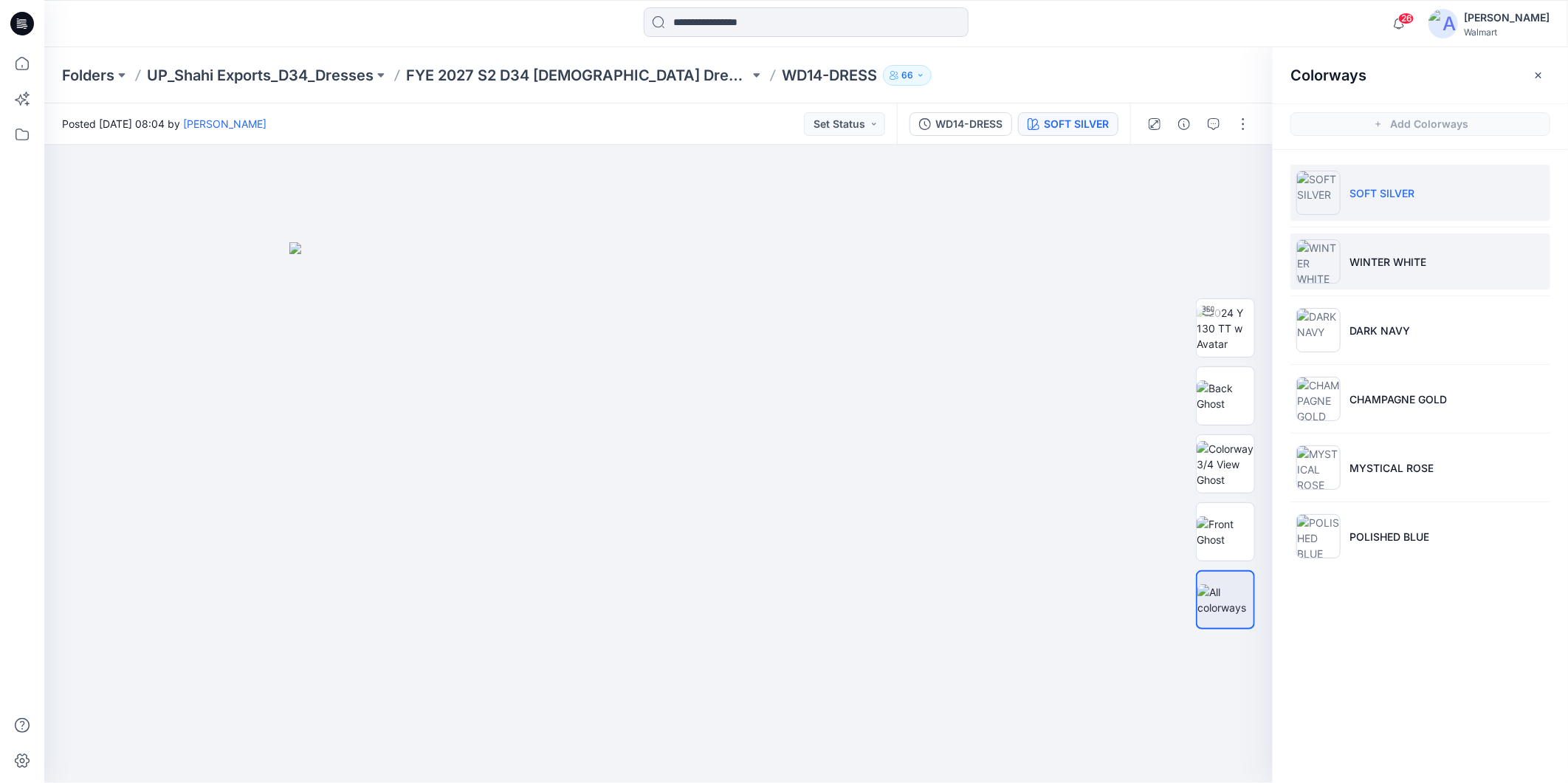
click at [1416, 268] on p "WINTER WHITE" at bounding box center [1388, 262] width 77 height 15
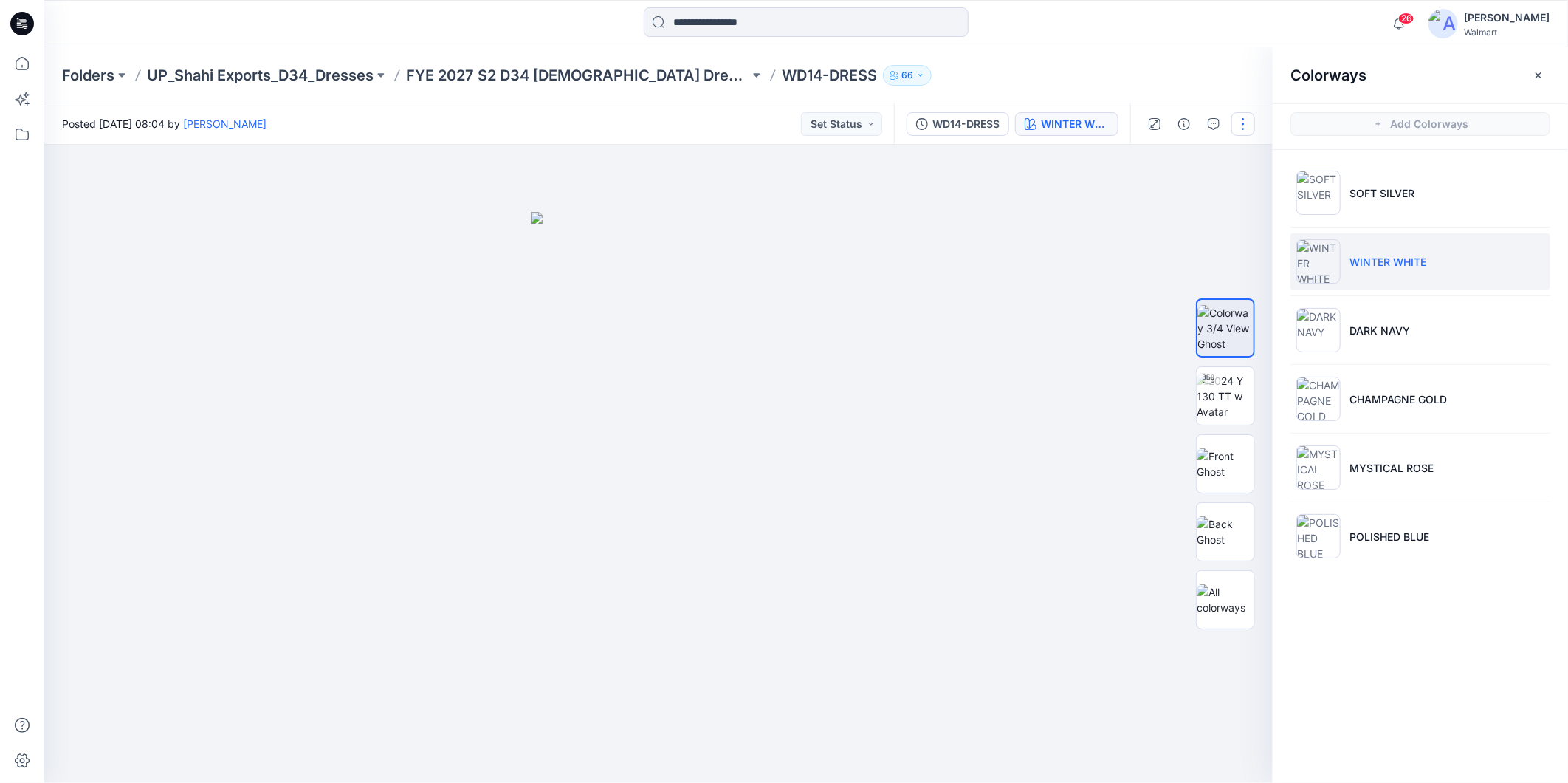
click at [1233, 119] on button "button" at bounding box center [1243, 123] width 24 height 24
click at [1134, 202] on button "Edit" at bounding box center [1181, 199] width 136 height 28
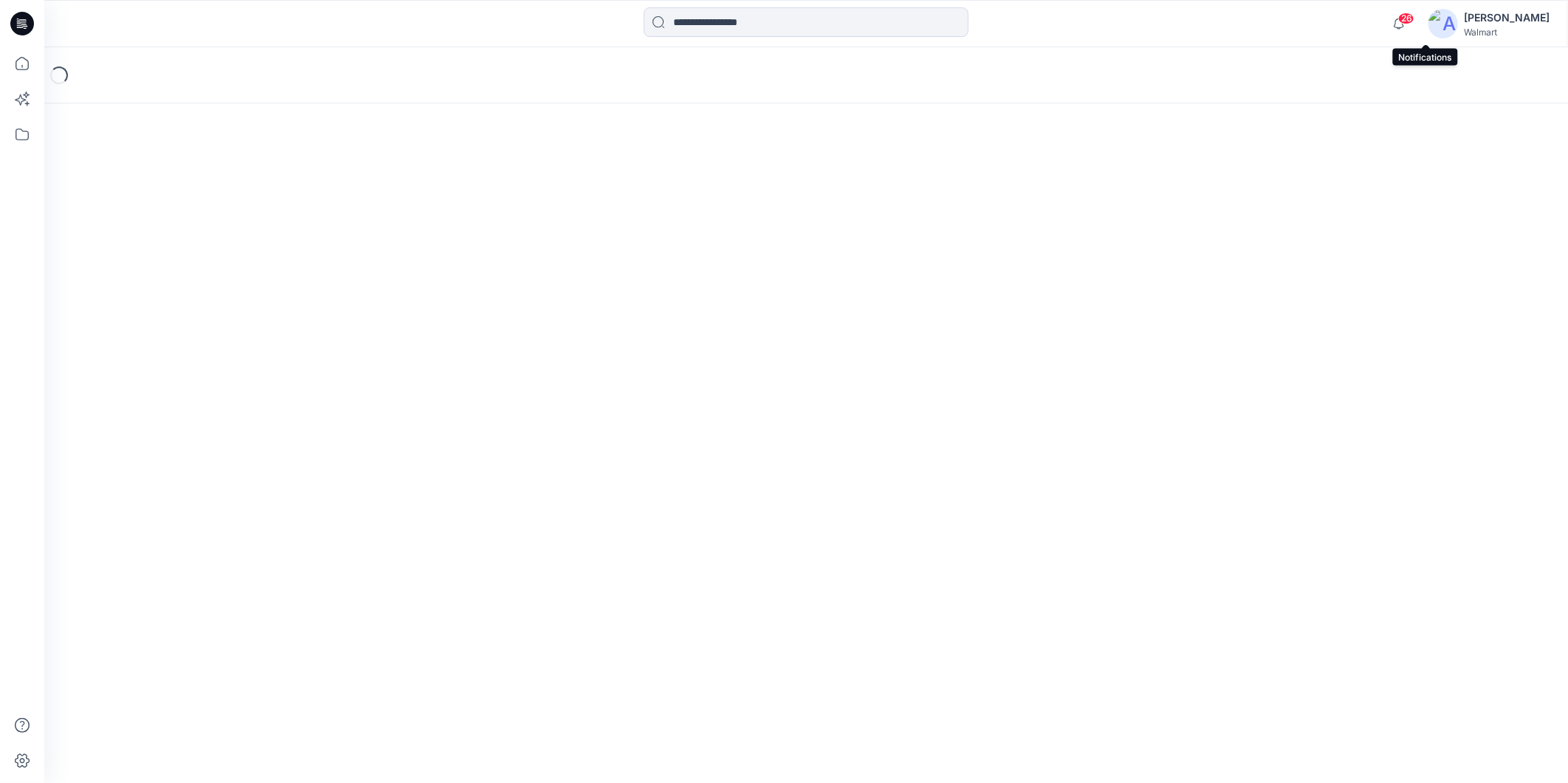
click at [1415, 19] on span "26" at bounding box center [1406, 18] width 16 height 12
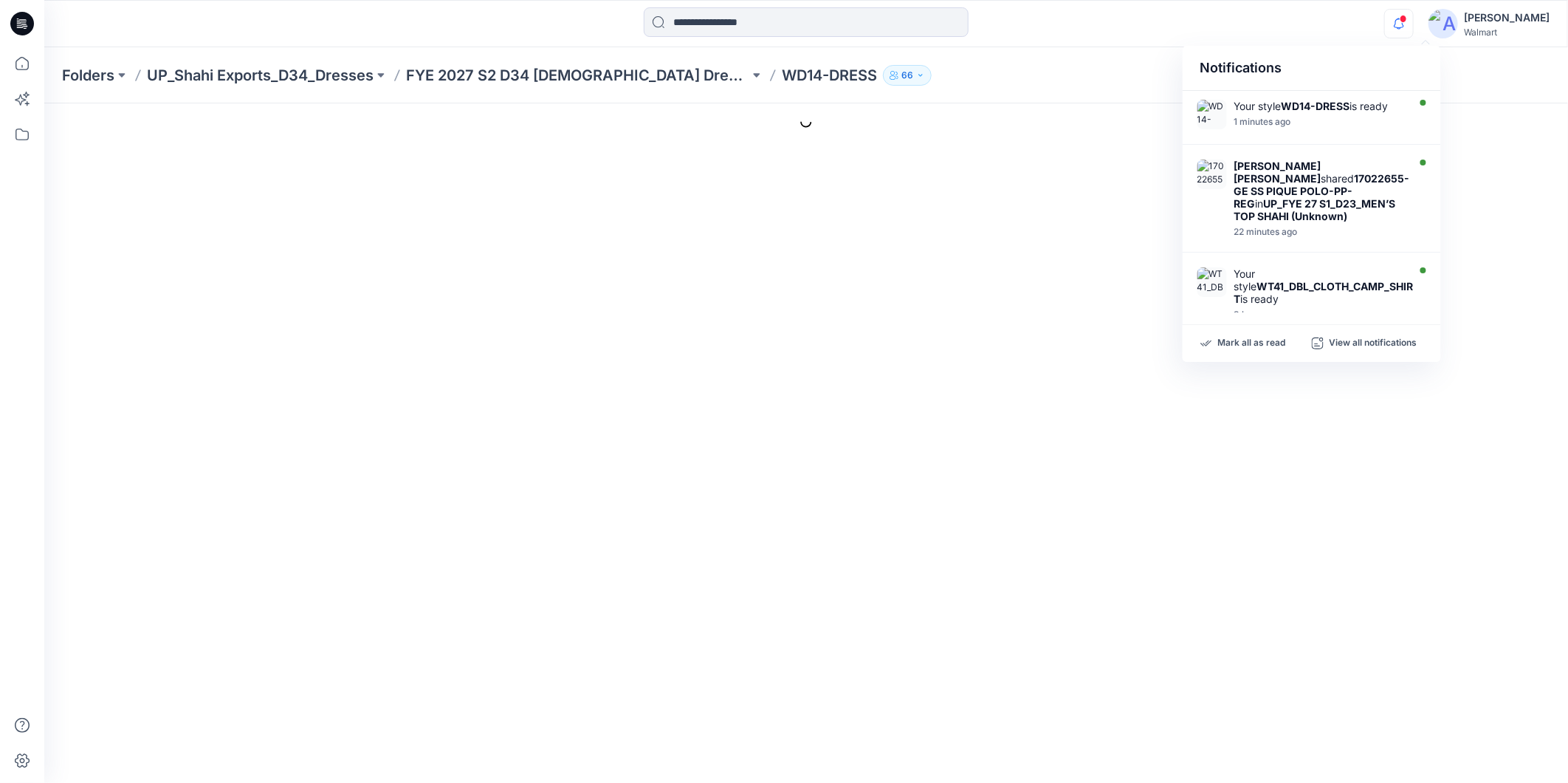
click at [1101, 20] on div at bounding box center [806, 24] width 762 height 32
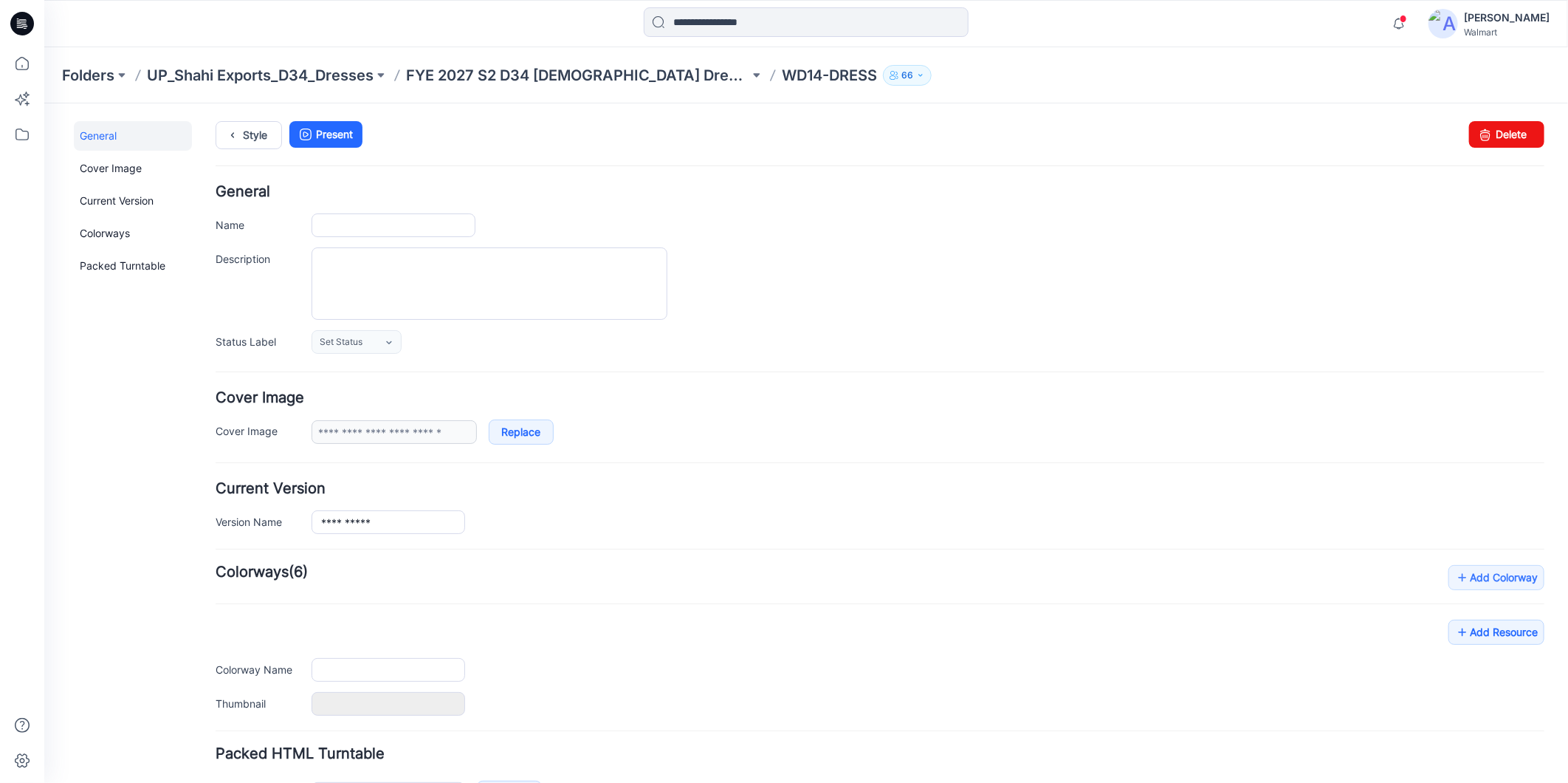
type input "**********"
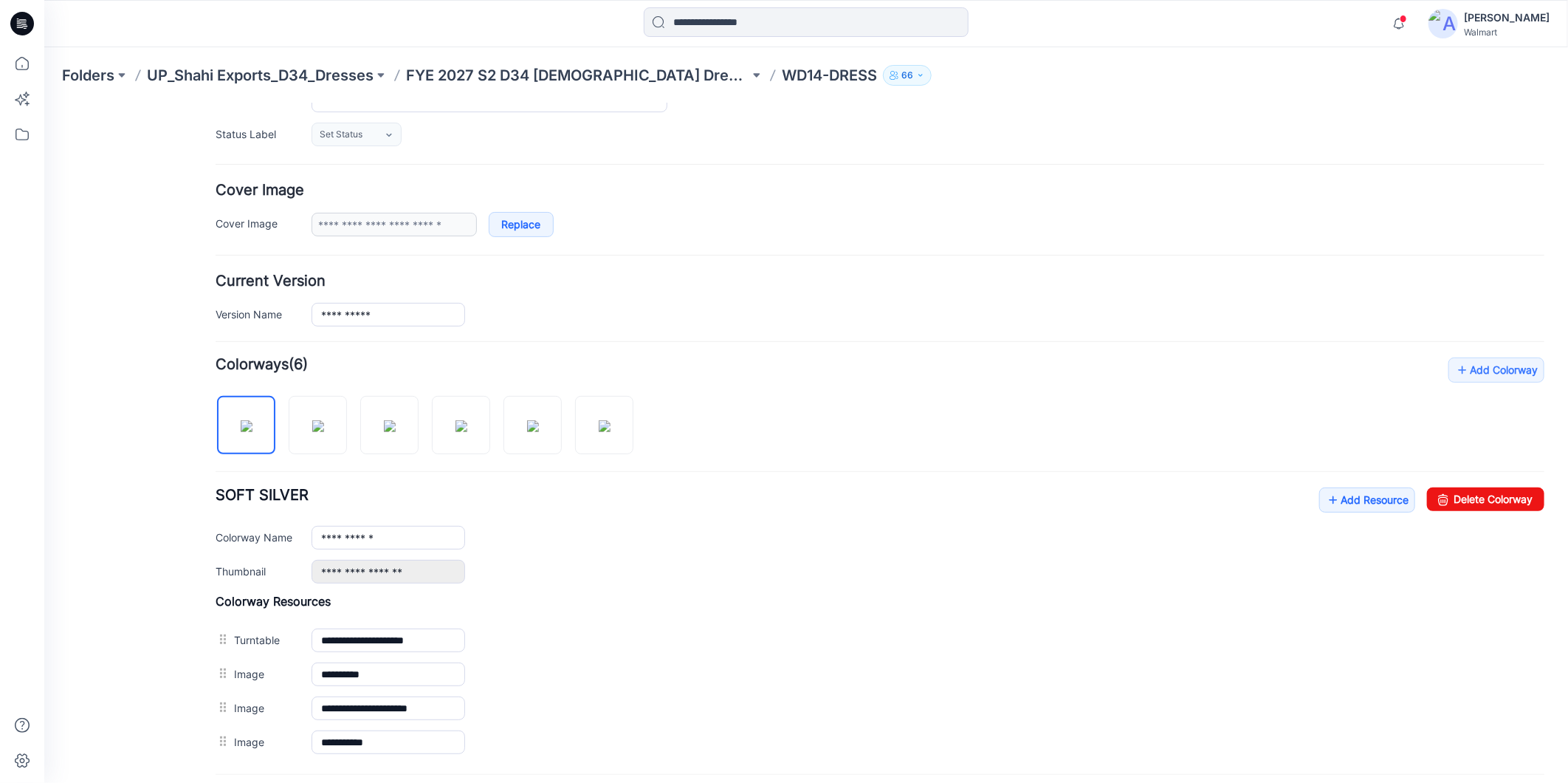
scroll to position [328, 0]
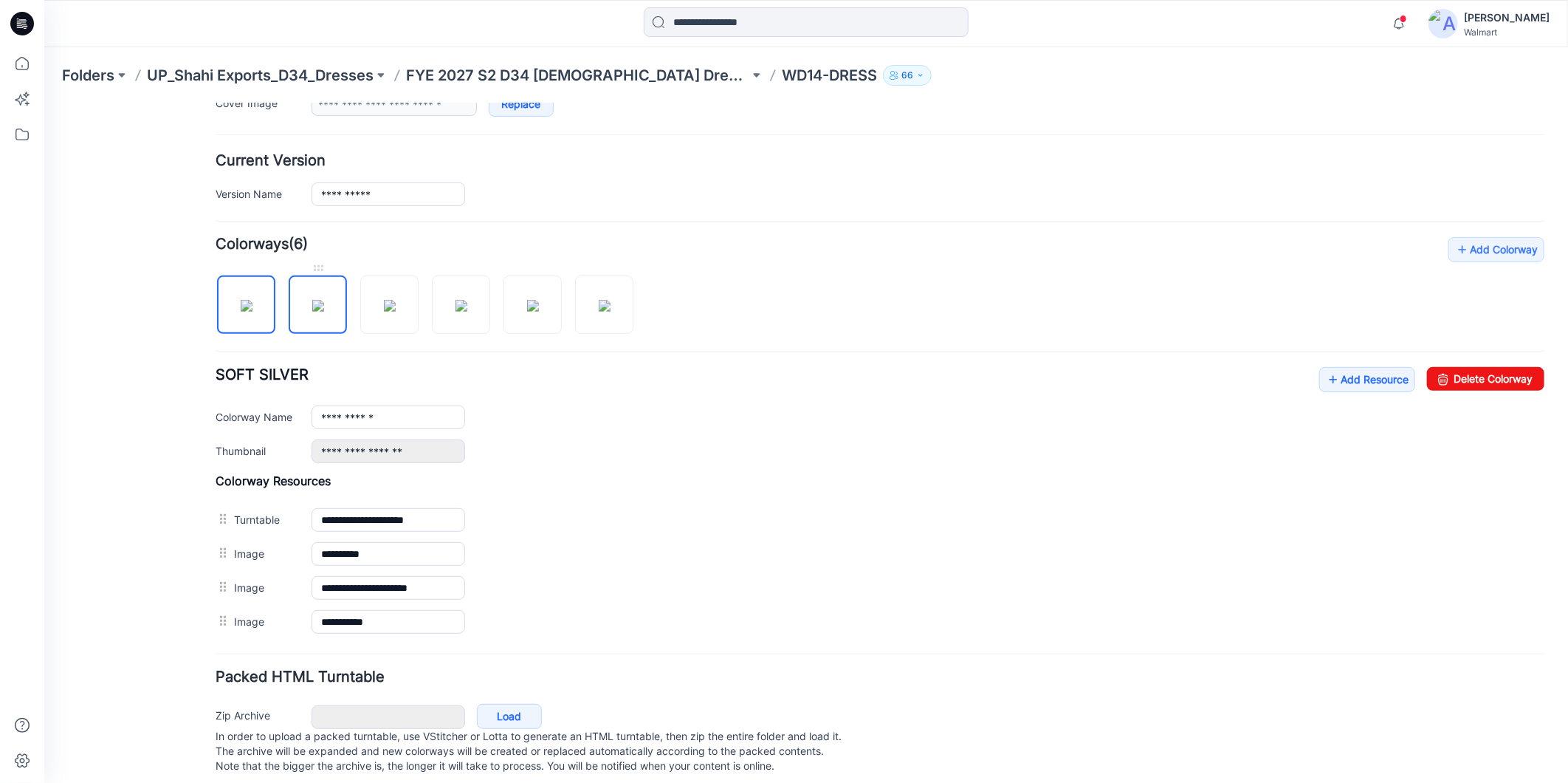
drag, startPoint x: 326, startPoint y: 310, endPoint x: 329, endPoint y: 329, distance: 19.2
click at [323, 310] on img at bounding box center [317, 305] width 12 height 12
click at [395, 311] on img at bounding box center [389, 305] width 12 height 12
click at [460, 311] on img at bounding box center [460, 305] width 12 height 12
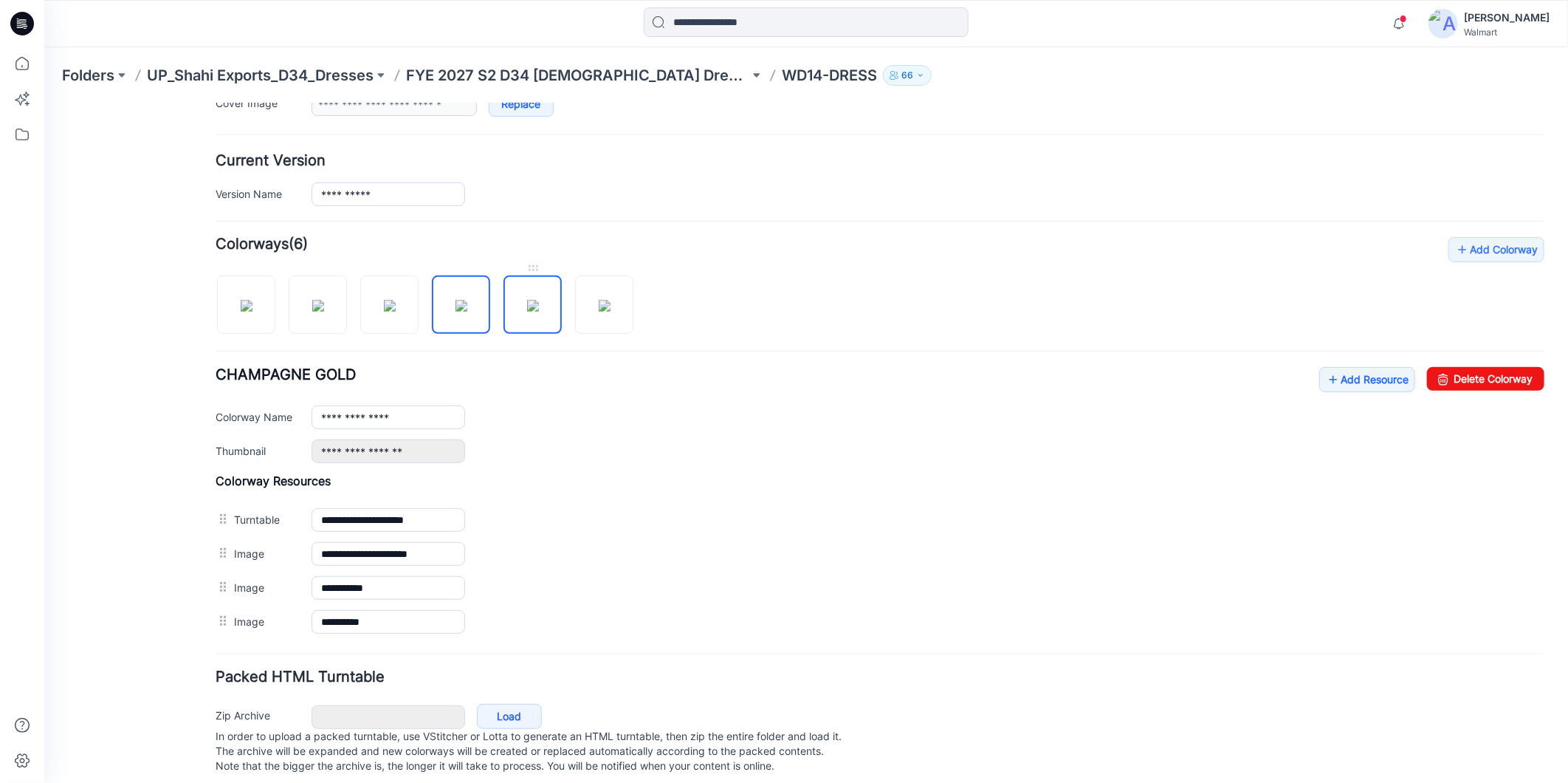
click at [533, 310] on img at bounding box center [532, 305] width 12 height 12
click at [598, 307] on img at bounding box center [603, 305] width 12 height 12
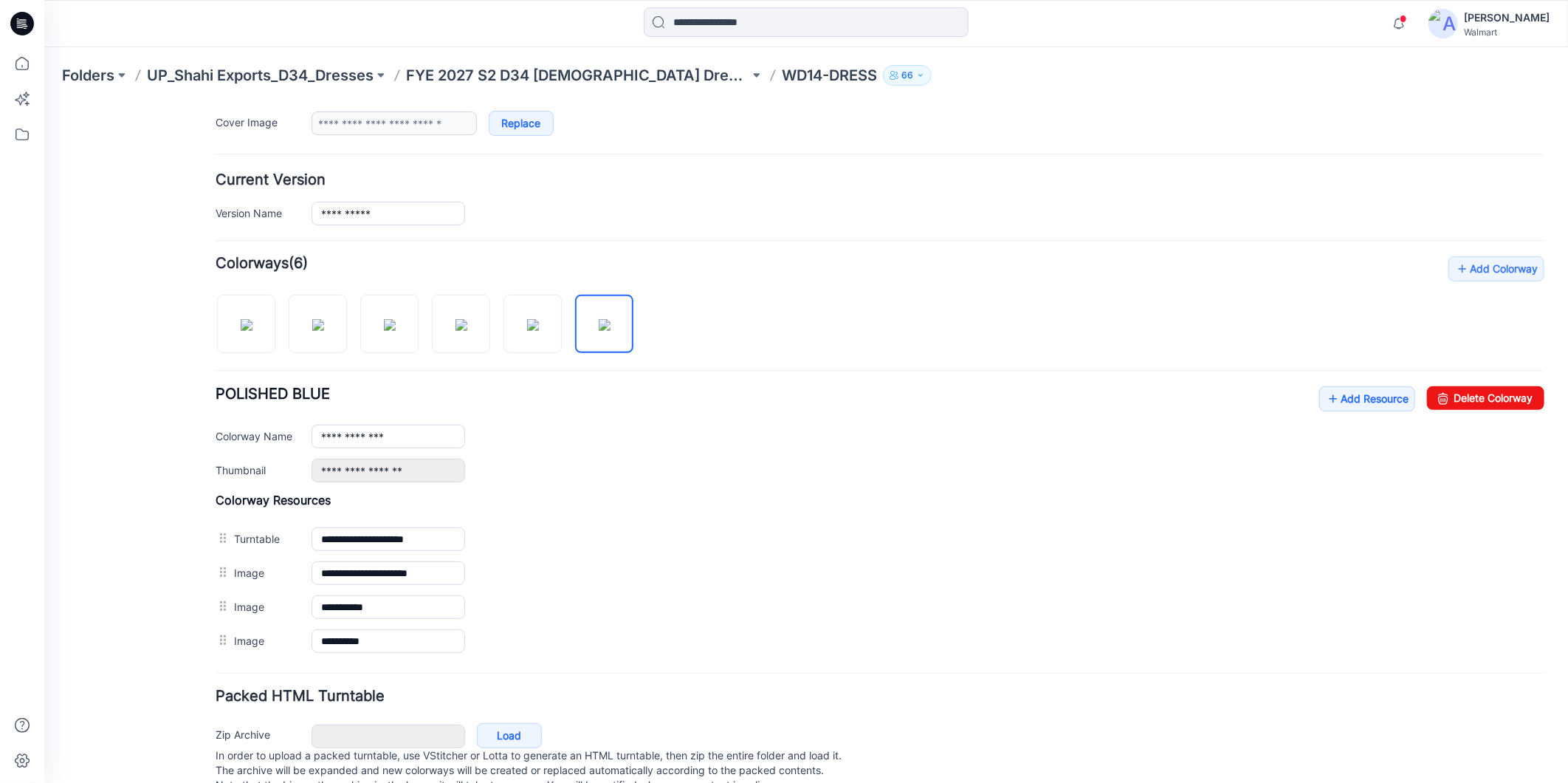
scroll to position [0, 0]
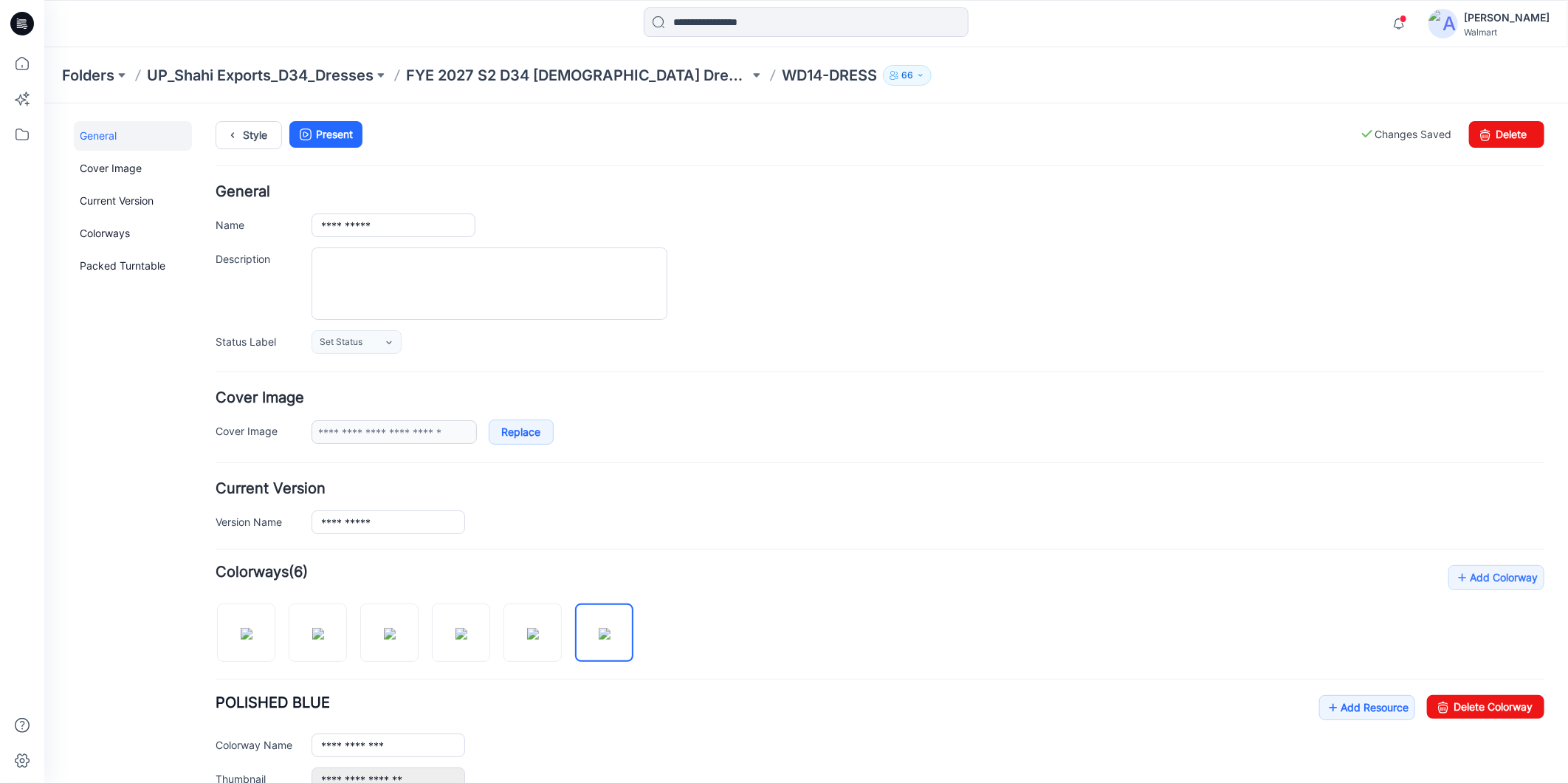
click at [1031, 223] on div "**********" at bounding box center [927, 224] width 1233 height 24
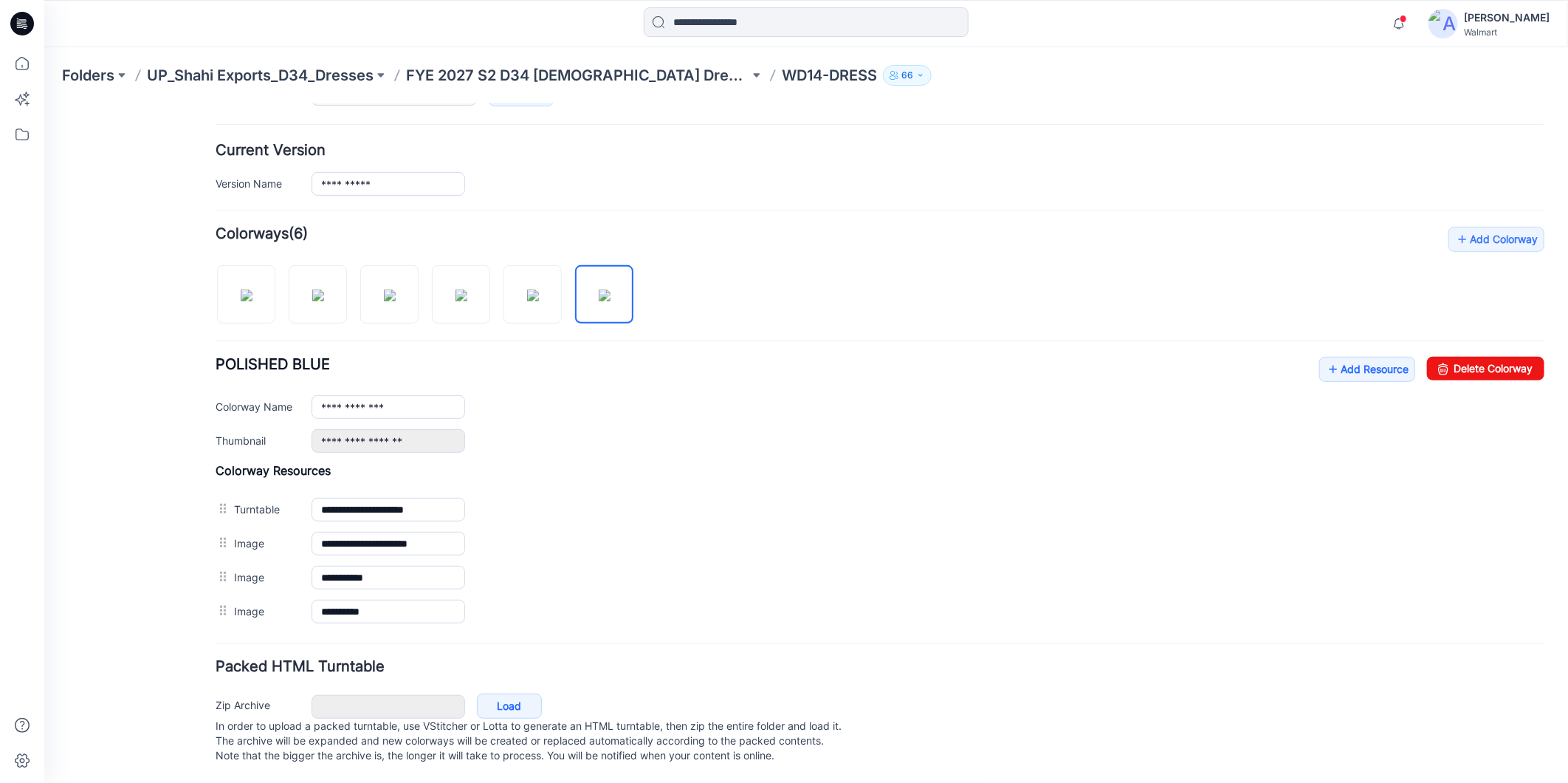
scroll to position [356, 0]
click at [240, 289] on img at bounding box center [246, 295] width 12 height 12
type input "**********"
click at [1348, 356] on link "Add Resource" at bounding box center [1367, 368] width 96 height 25
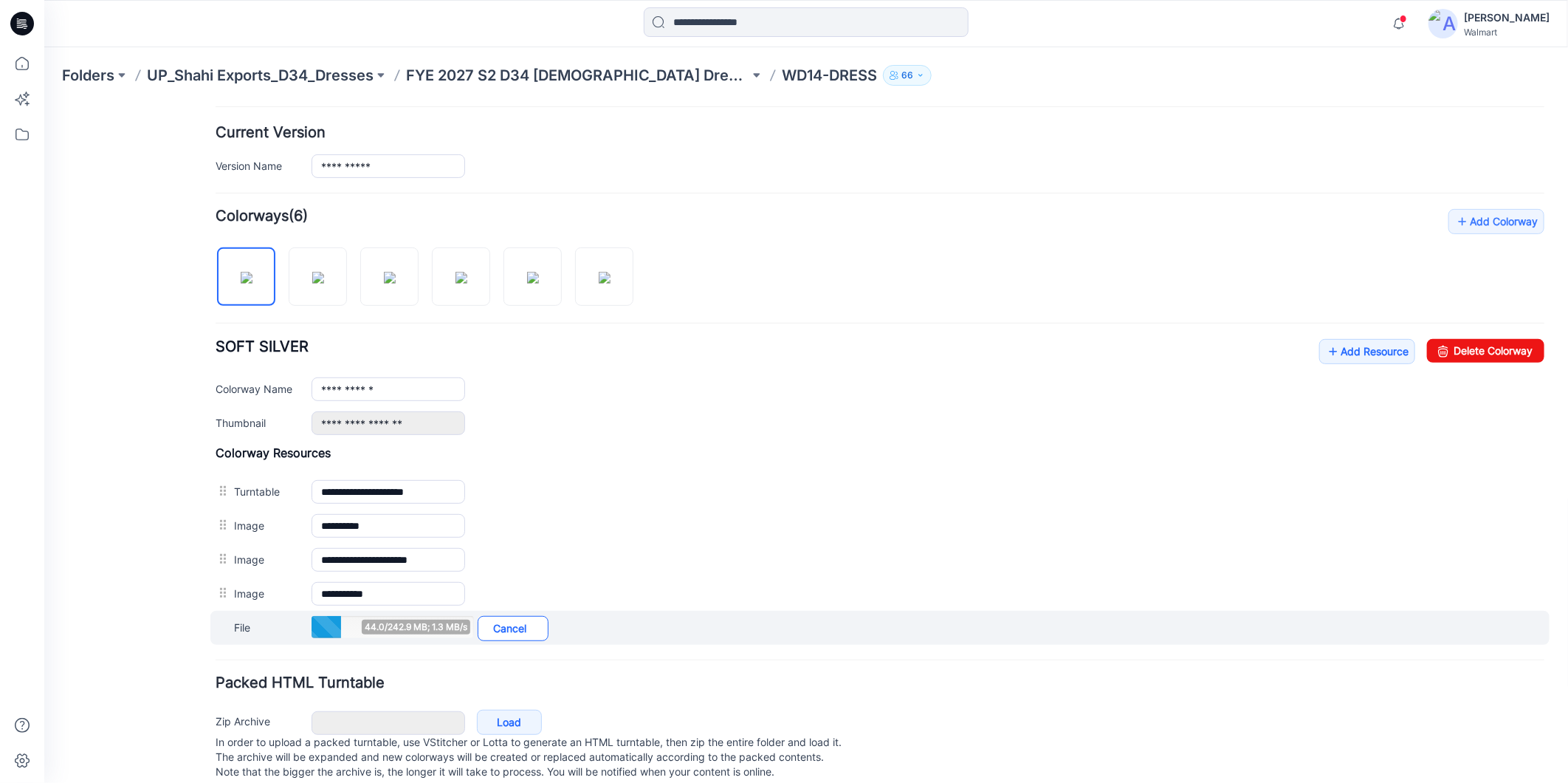
click at [513, 632] on link "Cancel" at bounding box center [512, 627] width 71 height 25
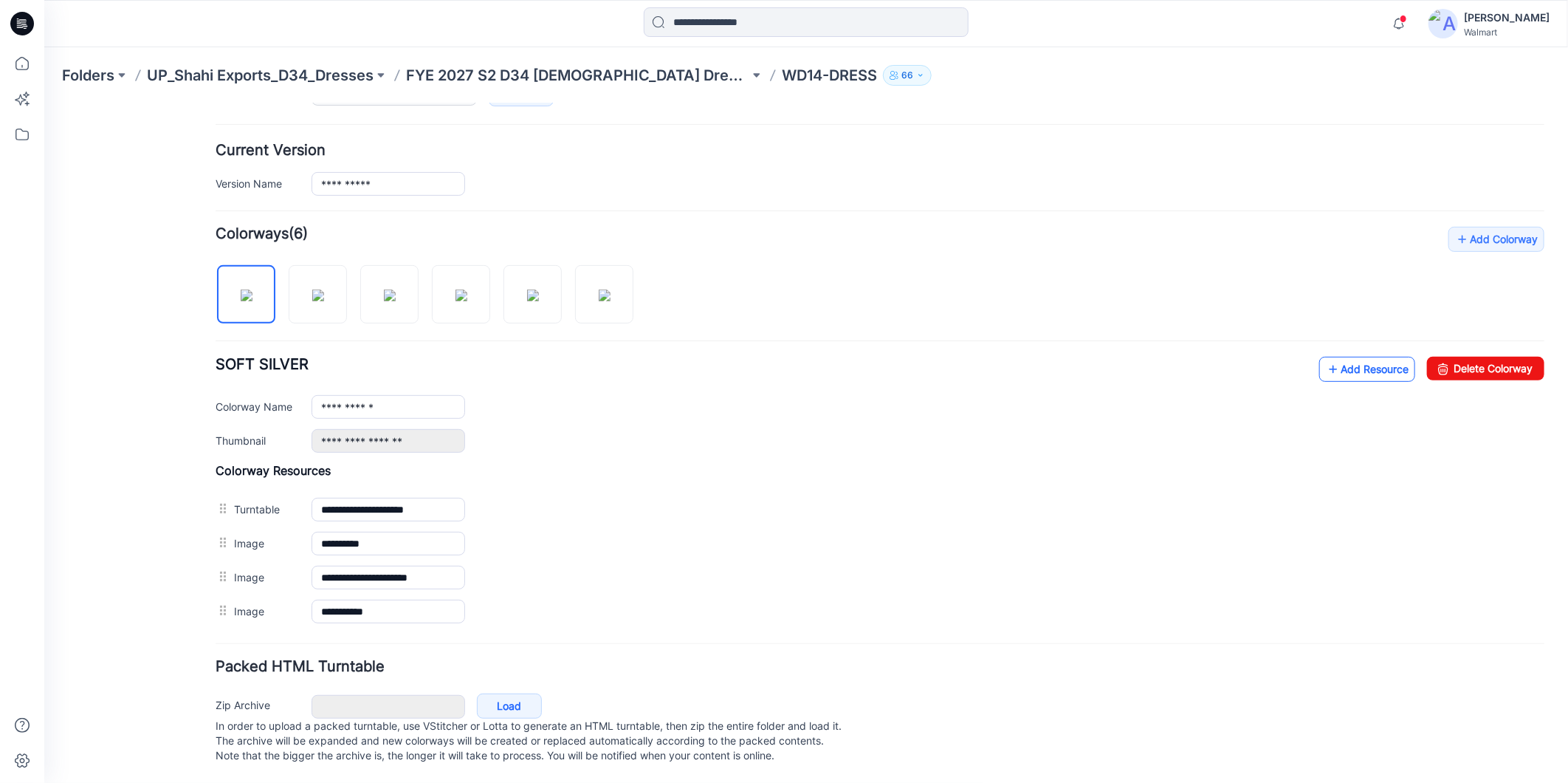
click at [1354, 356] on link "Add Resource" at bounding box center [1367, 368] width 96 height 25
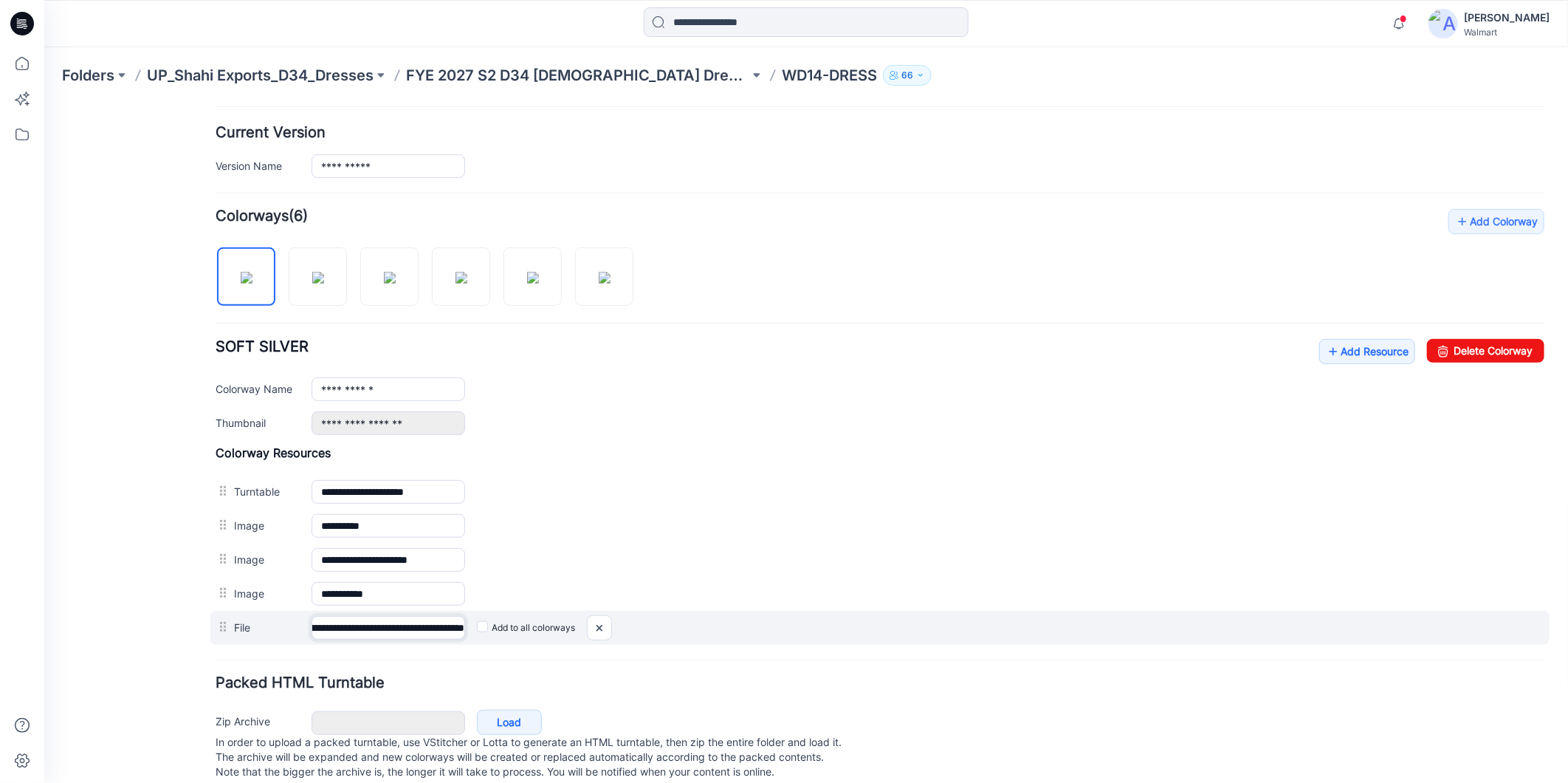
scroll to position [0, 160]
drag, startPoint x: 313, startPoint y: 630, endPoint x: 483, endPoint y: 640, distance: 170.3
click at [483, 640] on div "**********" at bounding box center [879, 627] width 1339 height 34
drag, startPoint x: 406, startPoint y: 629, endPoint x: 430, endPoint y: 633, distance: 24.3
click at [430, 633] on input "**********" at bounding box center [387, 626] width 153 height 24
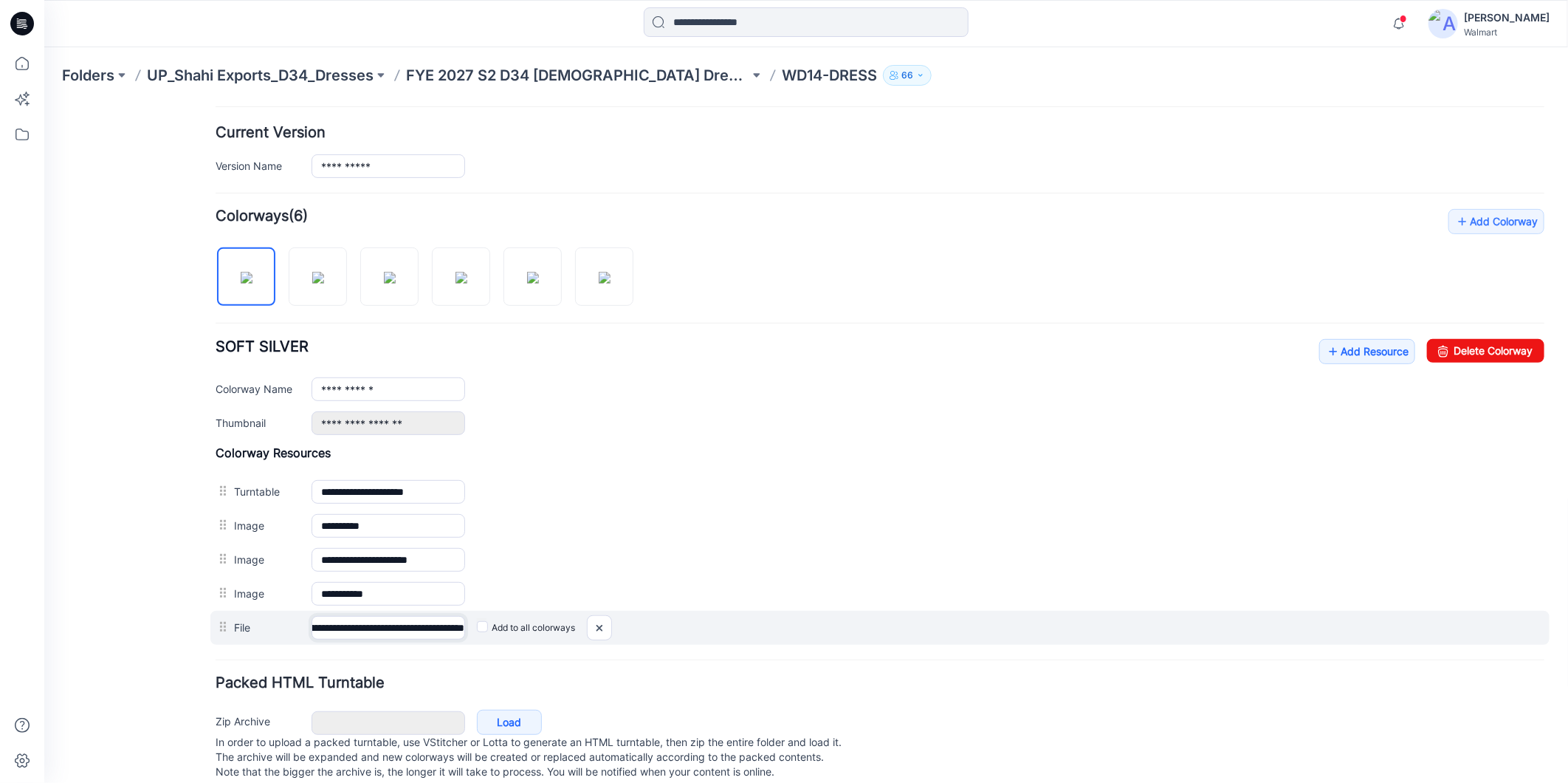
click at [406, 630] on input "**********" at bounding box center [387, 626] width 153 height 24
drag, startPoint x: 408, startPoint y: 629, endPoint x: 443, endPoint y: 635, distance: 35.5
click at [443, 635] on input "**********" at bounding box center [387, 626] width 153 height 24
click at [406, 631] on input "**********" at bounding box center [387, 626] width 153 height 24
drag, startPoint x: 407, startPoint y: 631, endPoint x: 461, endPoint y: 634, distance: 54.1
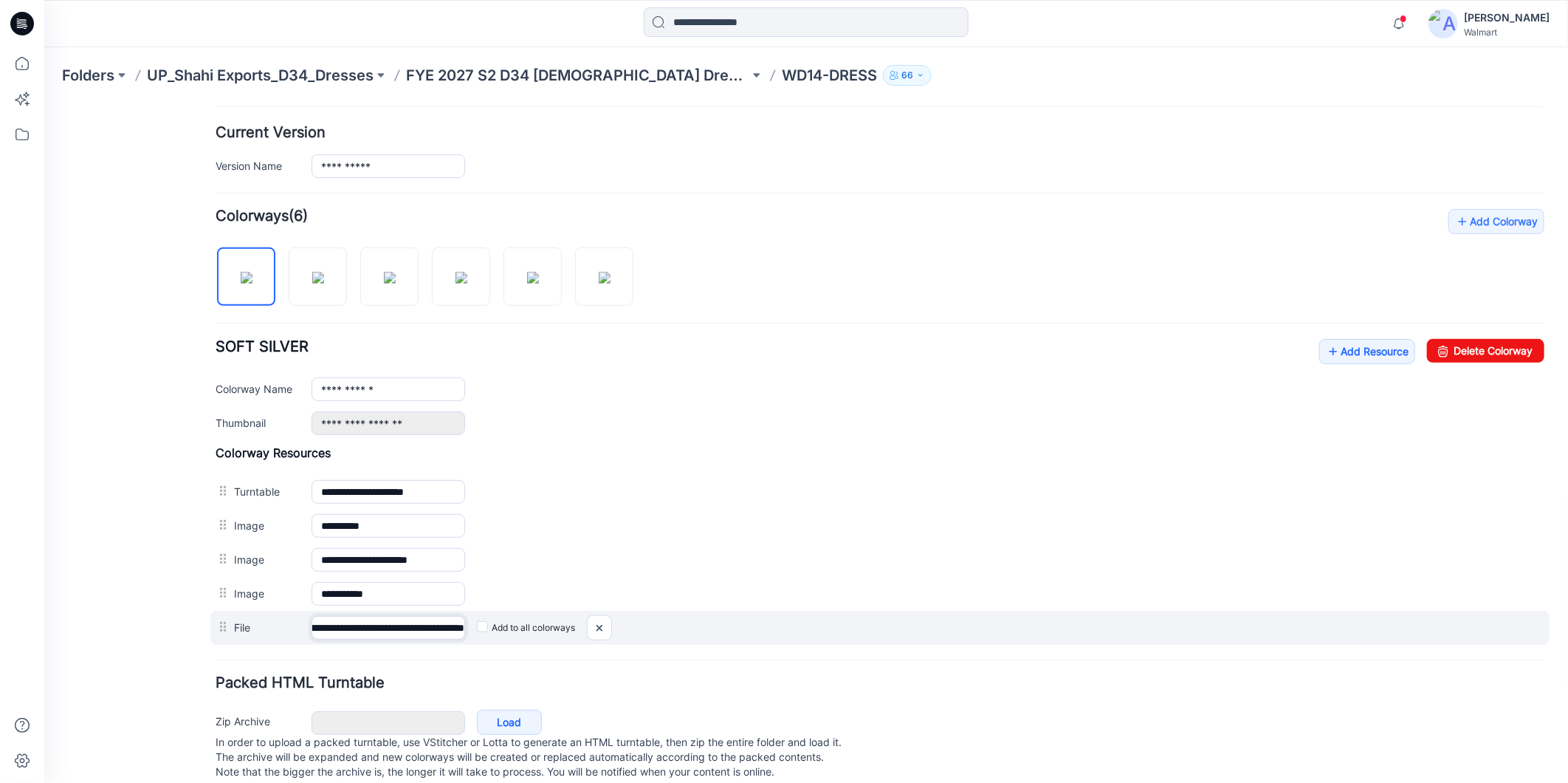
click at [461, 634] on input "**********" at bounding box center [387, 626] width 153 height 24
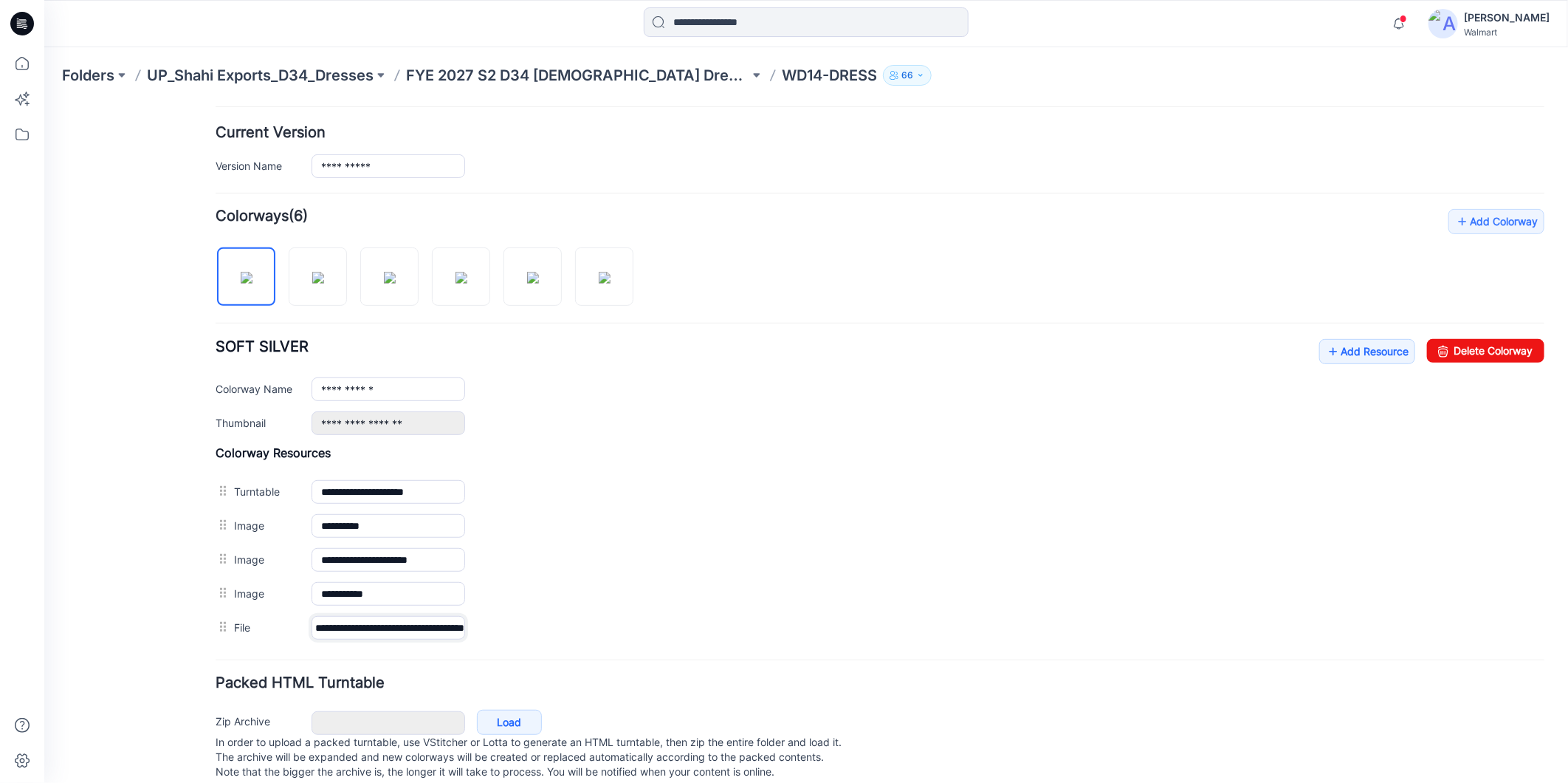
type input "**********"
click at [966, 145] on div "**********" at bounding box center [879, 151] width 1329 height 53
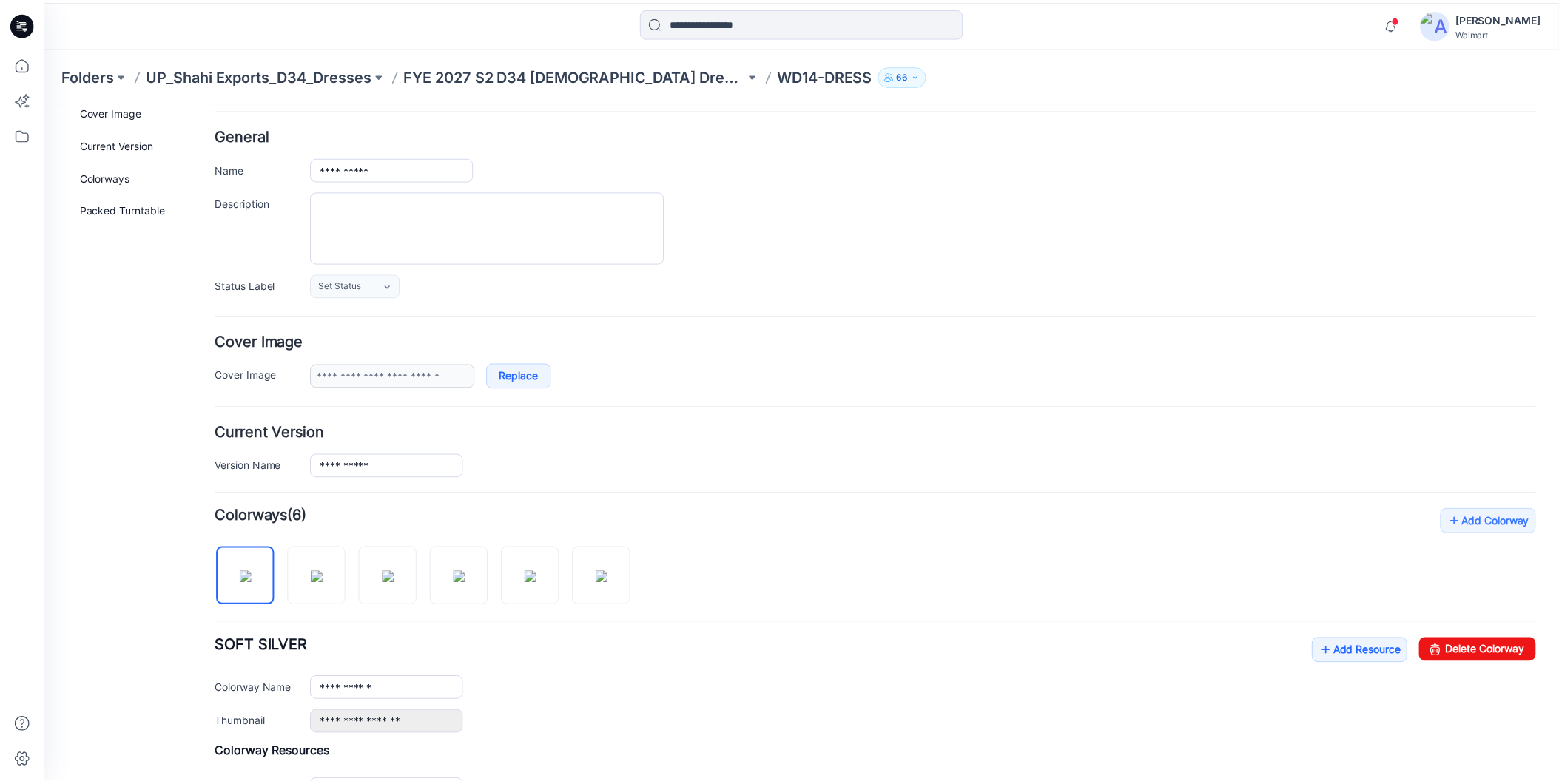
scroll to position [0, 0]
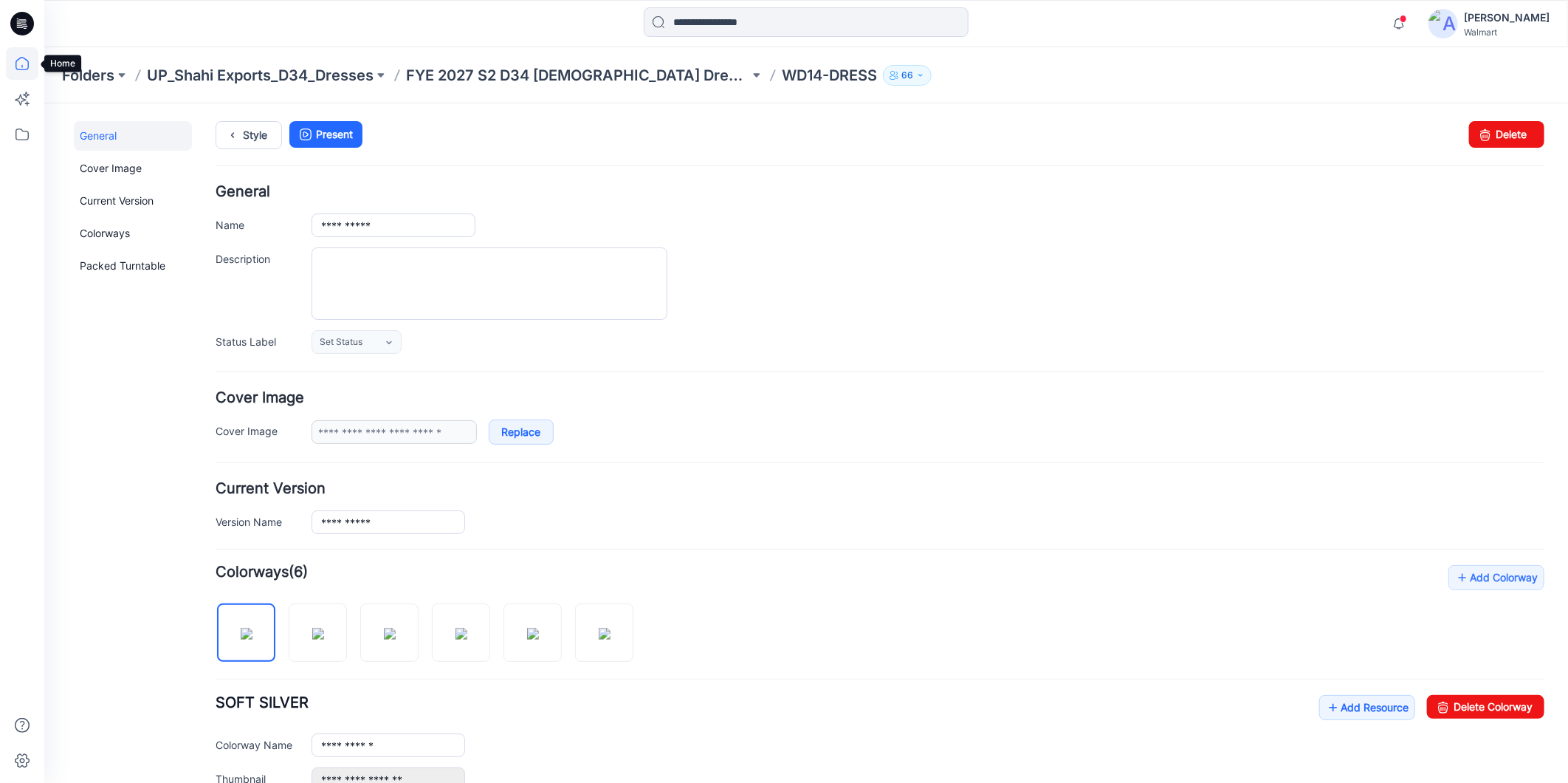
click at [28, 65] on icon at bounding box center [22, 63] width 13 height 13
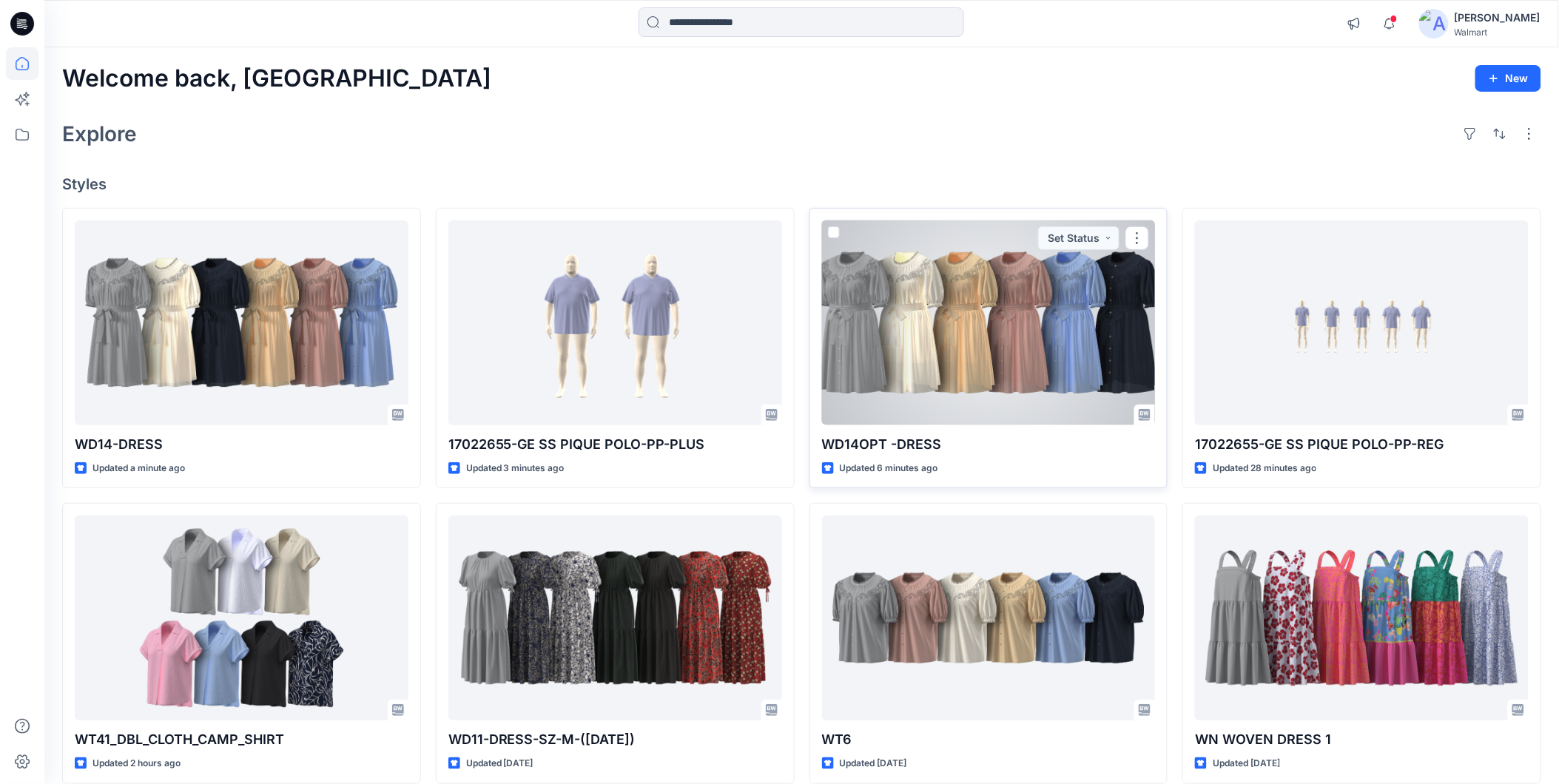
click at [910, 387] on div at bounding box center [989, 323] width 334 height 205
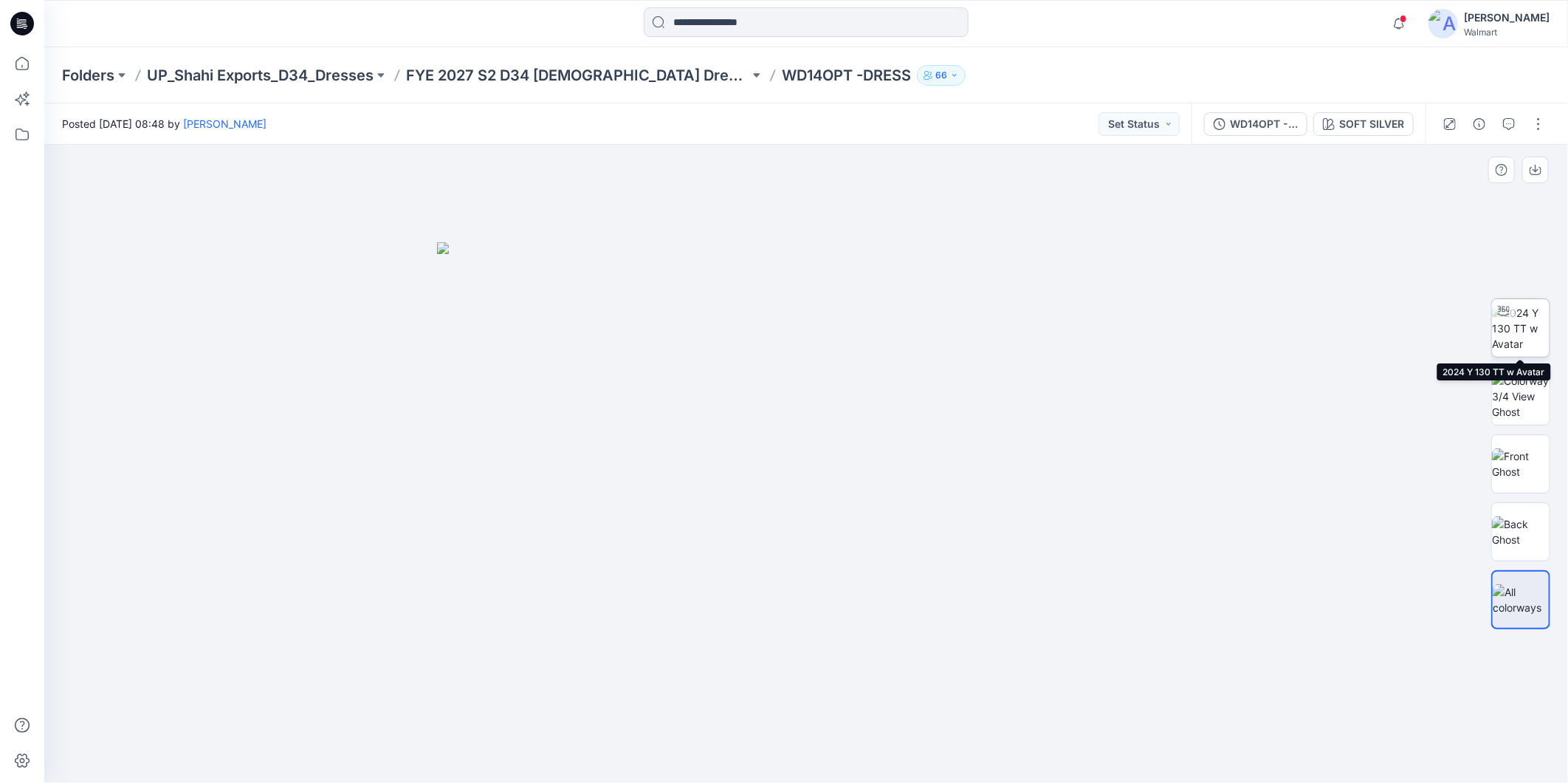
click at [1509, 322] on img at bounding box center [1521, 328] width 58 height 46
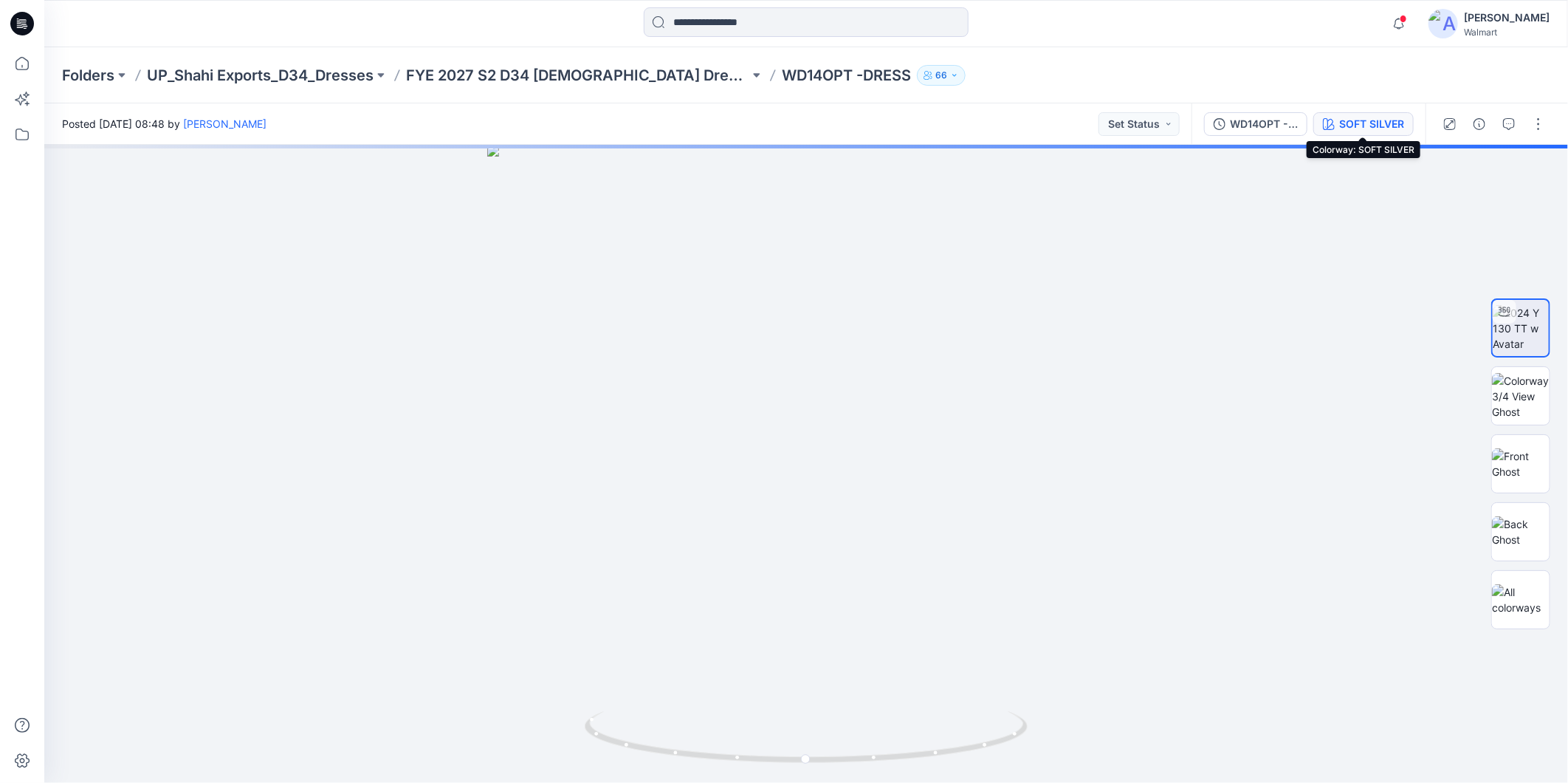
click at [1371, 116] on div "SOFT SILVER" at bounding box center [1371, 124] width 65 height 16
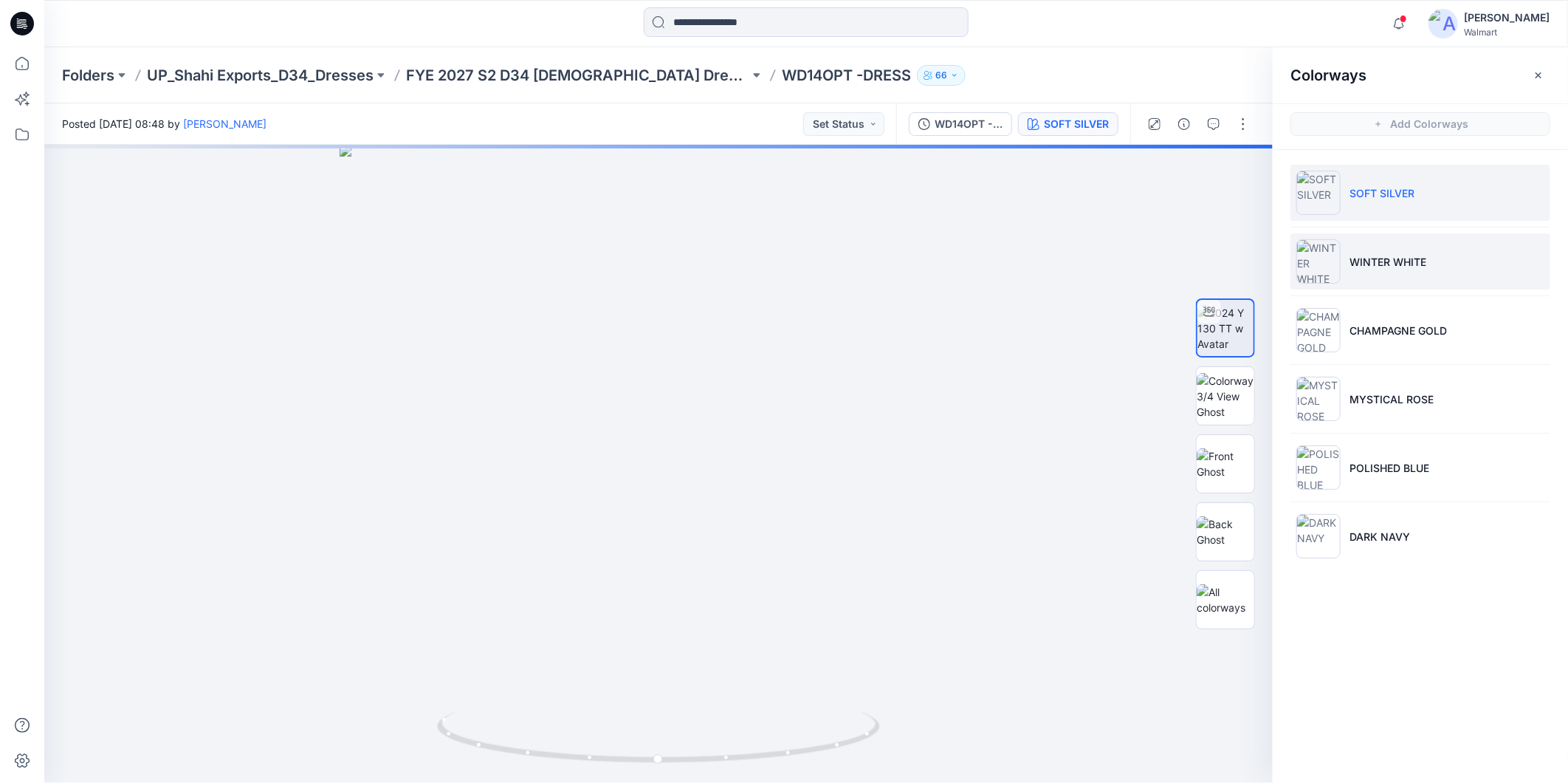
click at [1403, 272] on li "WINTER WHITE" at bounding box center [1420, 261] width 260 height 56
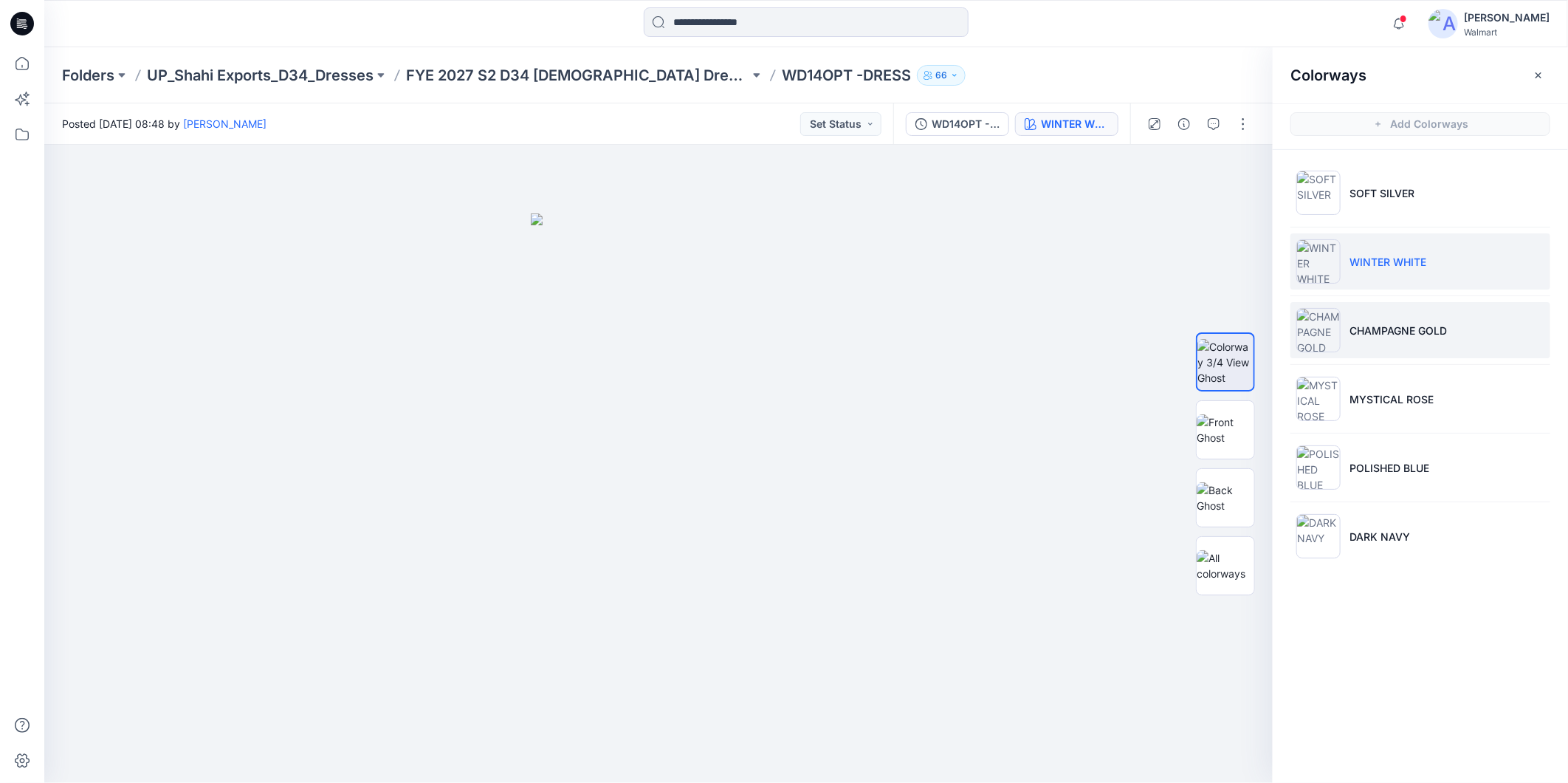
click at [1379, 334] on p "CHAMPAGNE GOLD" at bounding box center [1398, 330] width 97 height 15
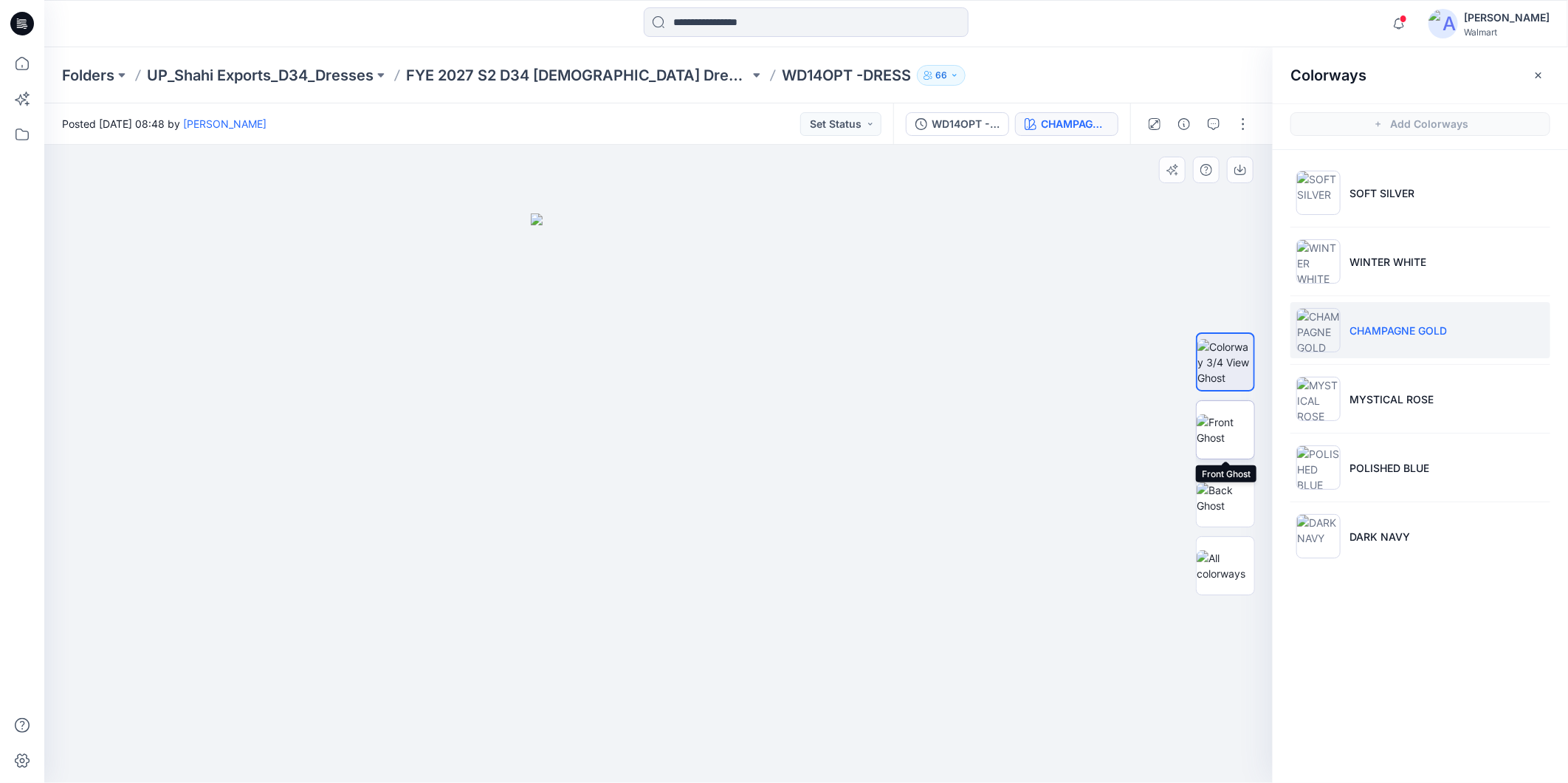
click at [1227, 423] on img at bounding box center [1225, 430] width 58 height 31
click at [1225, 482] on img at bounding box center [1225, 498] width 58 height 31
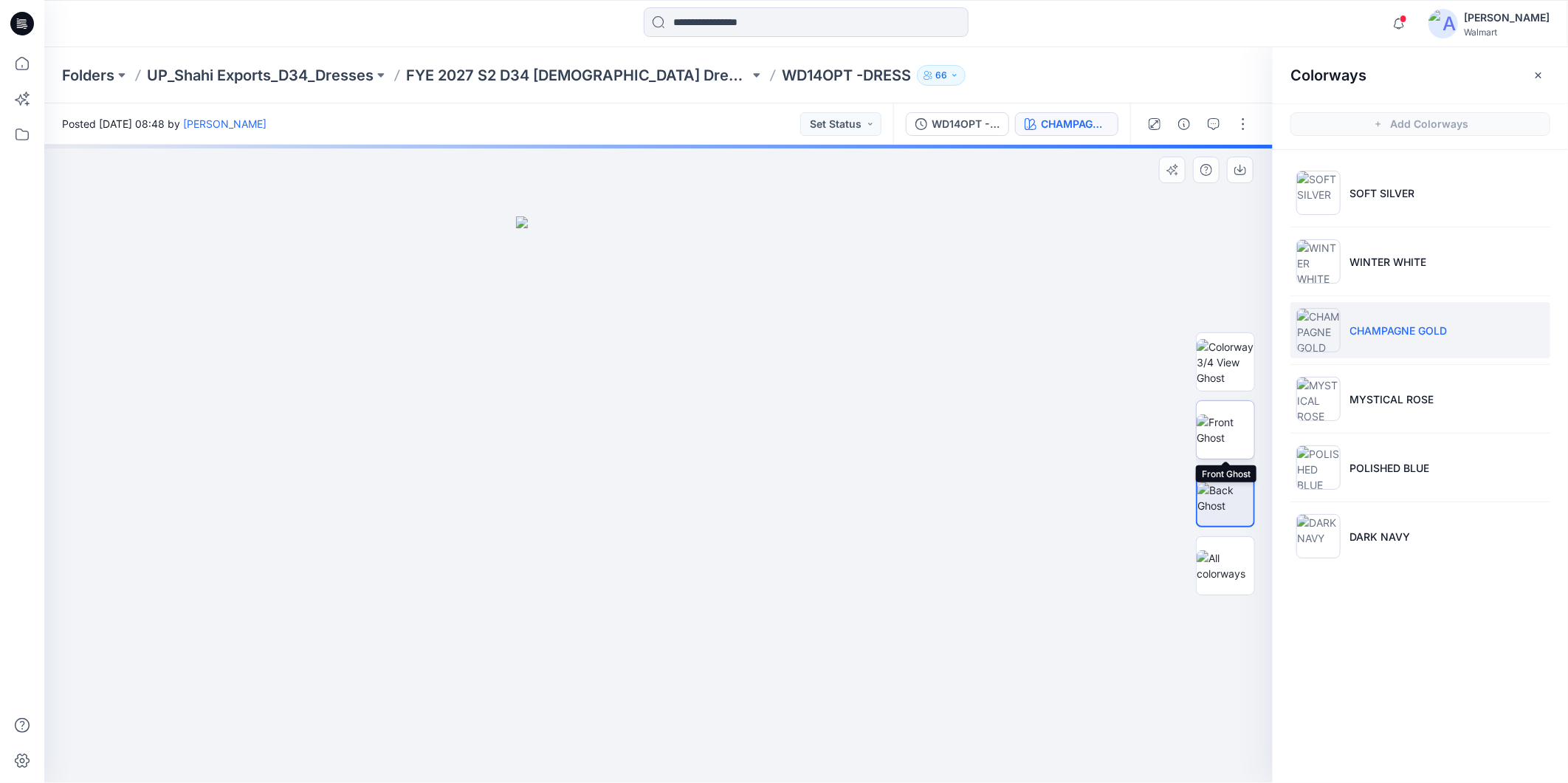
click at [1232, 417] on img at bounding box center [1225, 430] width 58 height 31
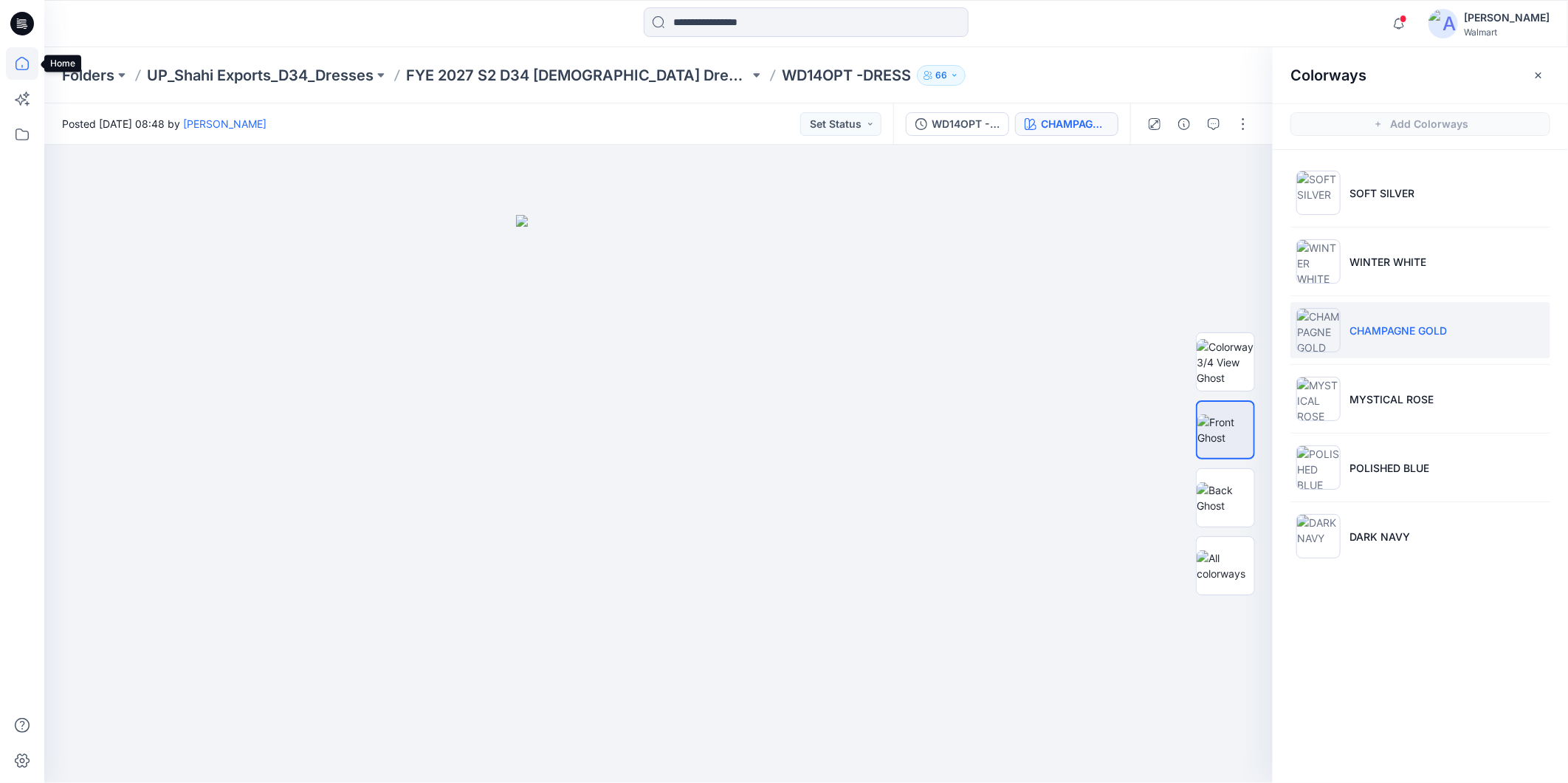
click at [26, 69] on icon at bounding box center [22, 63] width 32 height 32
